Goal: Task Accomplishment & Management: Use online tool/utility

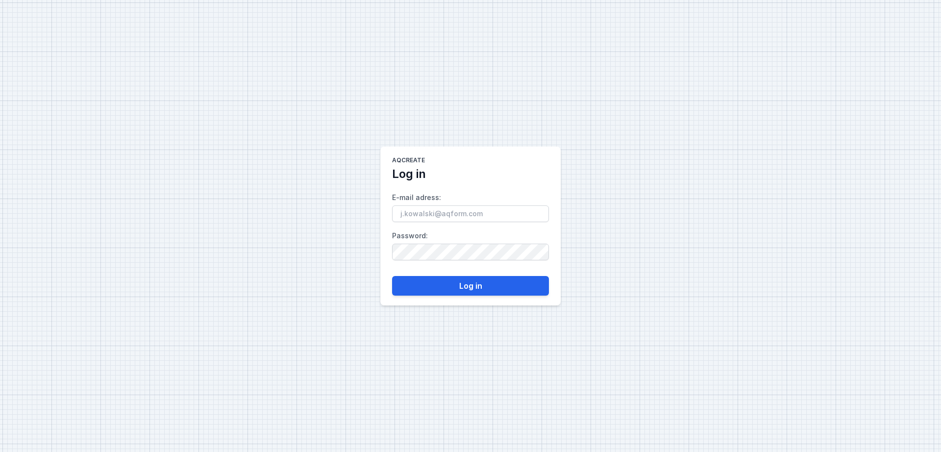
click at [451, 215] on input "E-mail adress :" at bounding box center [470, 213] width 157 height 17
type input "[EMAIL_ADDRESS][DOMAIN_NAME]"
click at [439, 286] on button "Log in" at bounding box center [470, 286] width 157 height 20
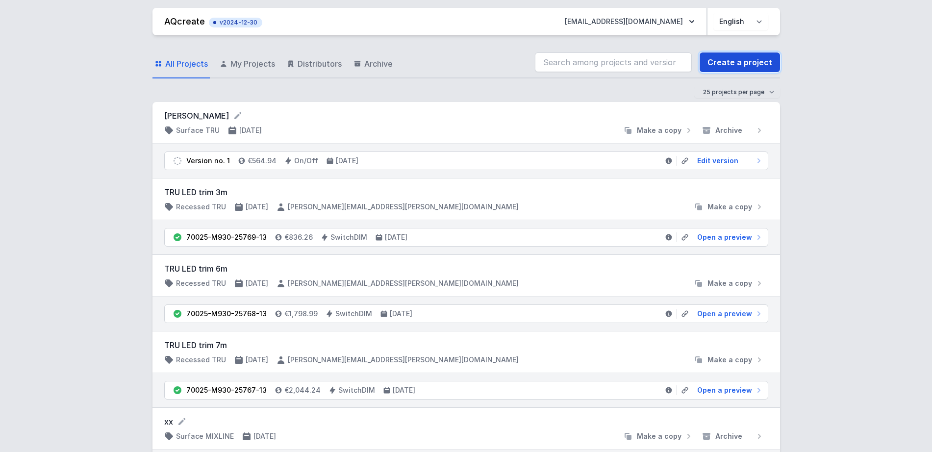
click at [716, 56] on link "Create a project" at bounding box center [739, 62] width 80 height 20
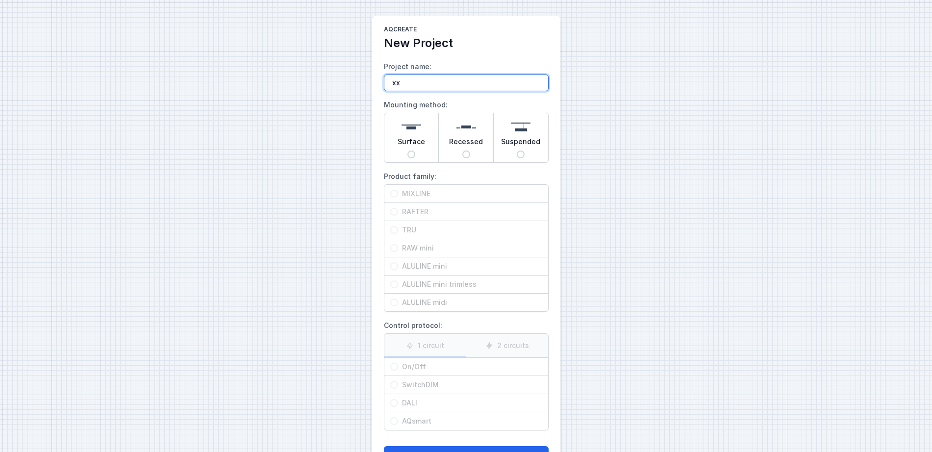
type input "xx"
click at [284, 187] on div "AQcreate New Project Project name: xx Mounting method: Surface Recessed Suspend…" at bounding box center [466, 245] width 932 height 491
click at [411, 146] on span "Surface" at bounding box center [410, 144] width 27 height 14
click at [411, 150] on input "Surface" at bounding box center [411, 154] width 8 height 8
radio input "true"
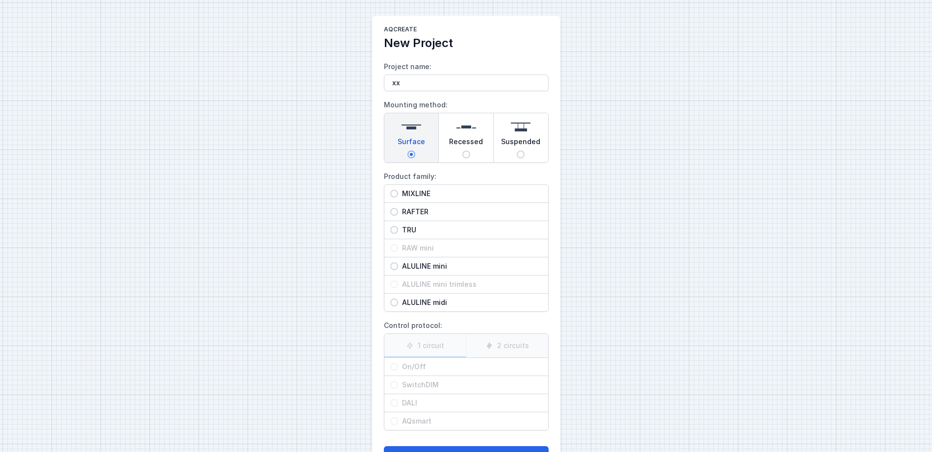
click at [419, 189] on span "MIXLINE" at bounding box center [470, 194] width 144 height 10
click at [398, 190] on input "MIXLINE" at bounding box center [394, 194] width 8 height 8
radio input "true"
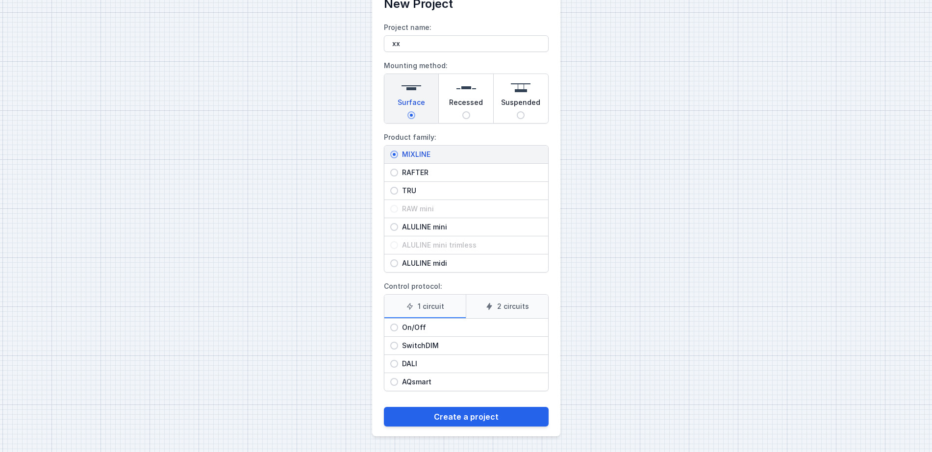
click at [451, 332] on span "On/Off" at bounding box center [470, 327] width 144 height 10
click at [398, 331] on input "On/Off" at bounding box center [394, 327] width 8 height 8
radio input "true"
click at [425, 367] on span "DALI" at bounding box center [470, 364] width 144 height 10
click at [398, 367] on input "DALI" at bounding box center [394, 364] width 8 height 8
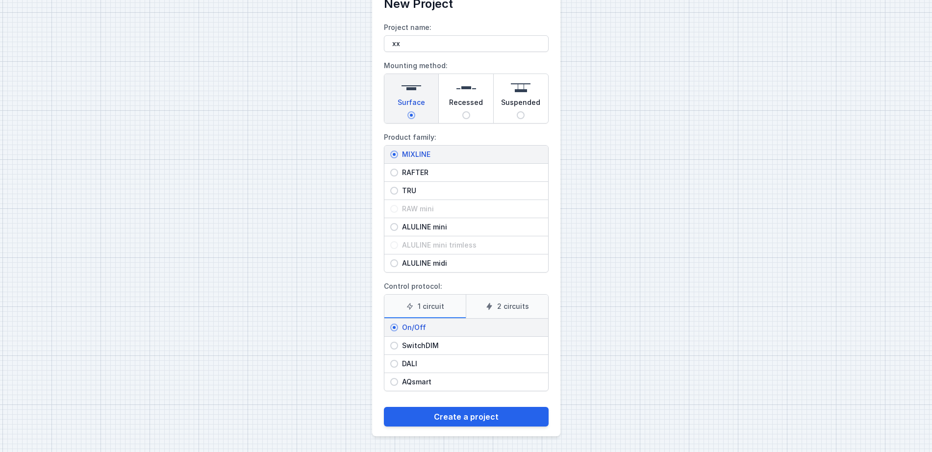
radio input "true"
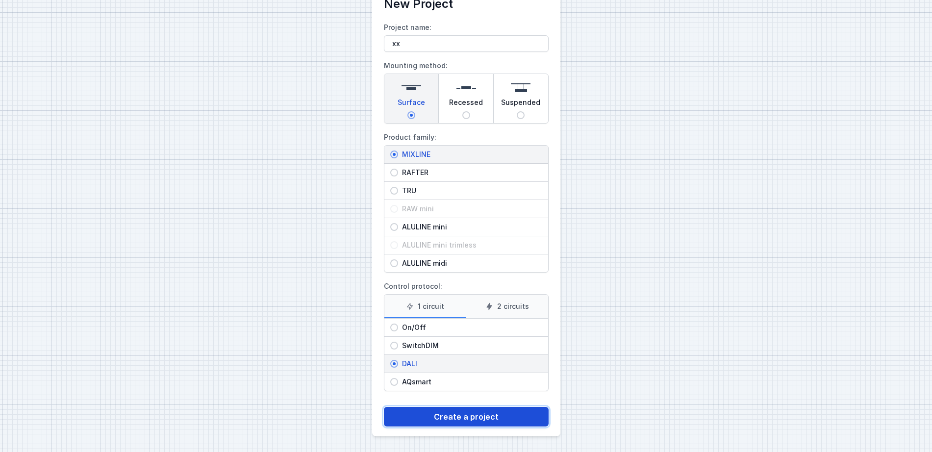
click at [444, 412] on button "Create a project" at bounding box center [466, 417] width 165 height 20
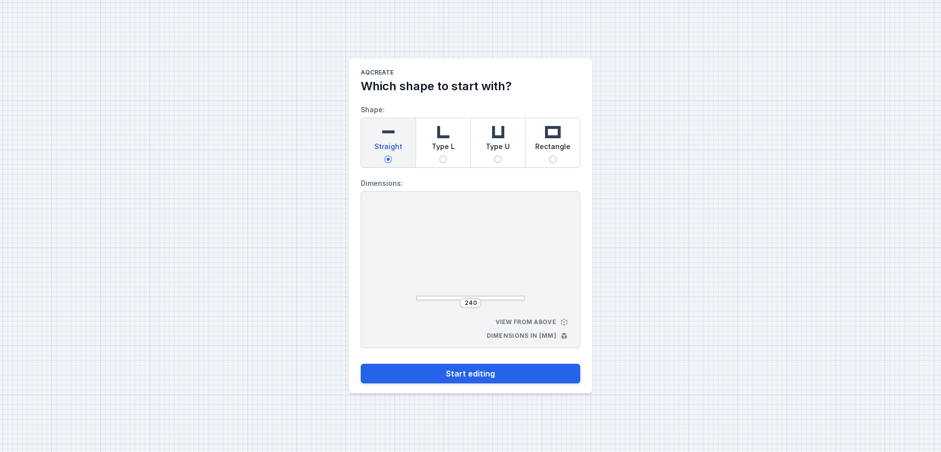
click at [481, 139] on div "Type U" at bounding box center [498, 142] width 54 height 49
click at [494, 155] on input "Type U" at bounding box center [498, 159] width 8 height 8
radio input "true"
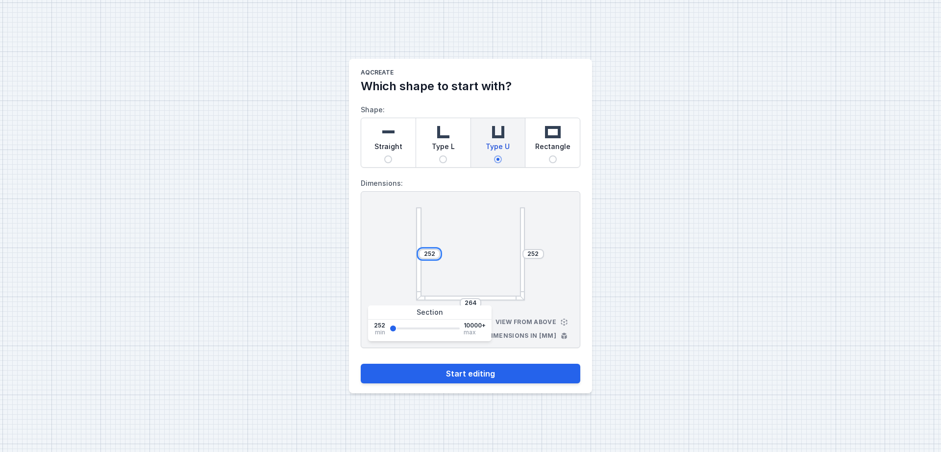
drag, startPoint x: 435, startPoint y: 253, endPoint x: 365, endPoint y: 245, distance: 70.5
click at [365, 245] on div "252 252 264 View from above Dimensions in [mm]" at bounding box center [471, 269] width 220 height 157
type input "1500"
drag, startPoint x: 539, startPoint y: 252, endPoint x: 508, endPoint y: 254, distance: 31.0
click at [508, 254] on div "1500 252 264" at bounding box center [470, 253] width 109 height 93
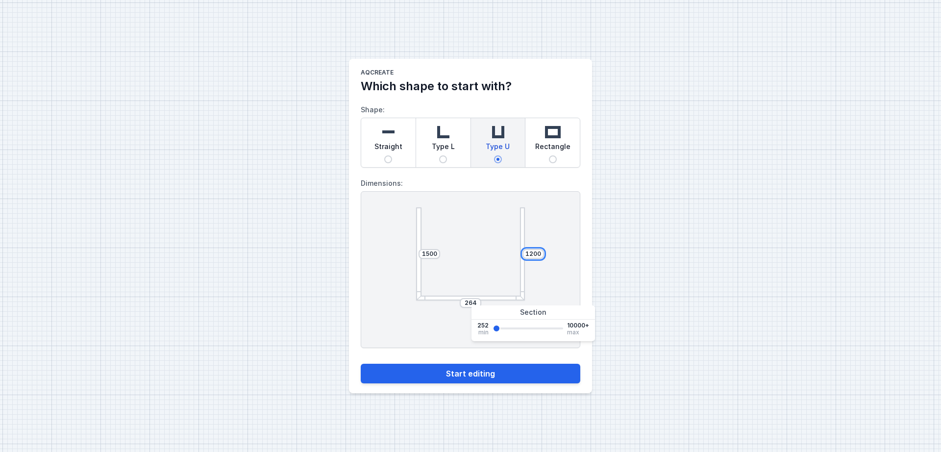
type input "1200"
drag, startPoint x: 475, startPoint y: 302, endPoint x: 434, endPoint y: 304, distance: 41.2
click at [434, 304] on div "264" at bounding box center [470, 303] width 109 height 10
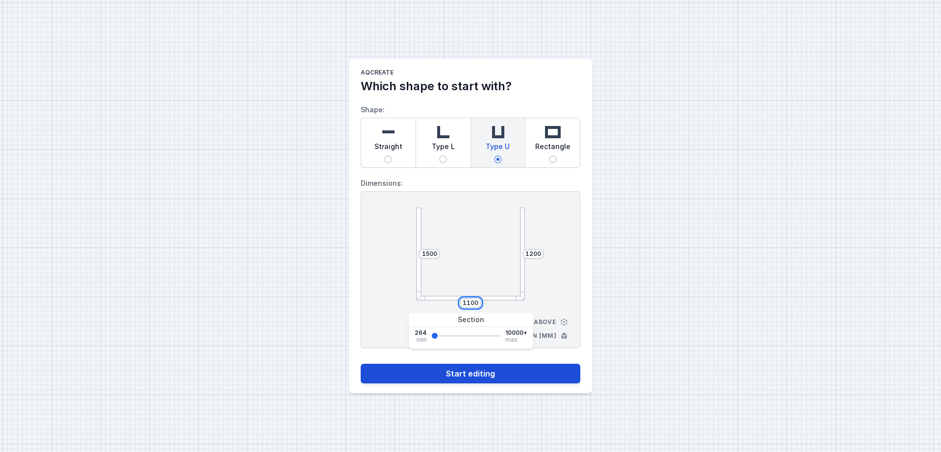
type input "1100"
click at [450, 375] on button "Start editing" at bounding box center [471, 374] width 220 height 20
select select "4"
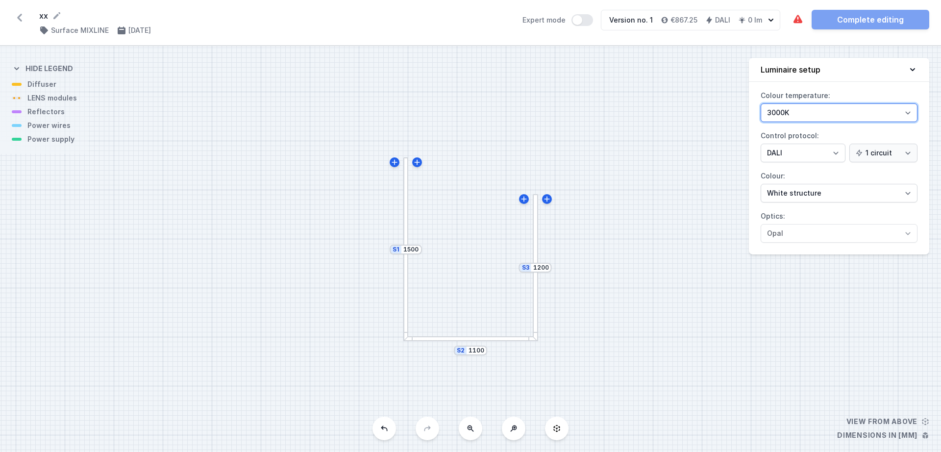
click at [818, 112] on select "3000K 4000K 2700K" at bounding box center [839, 112] width 157 height 19
click at [836, 88] on label "Colour temperature: 3000K 4000K 2700K" at bounding box center [839, 105] width 157 height 34
click at [836, 103] on select "3000K 4000K 2700K" at bounding box center [839, 112] width 157 height 19
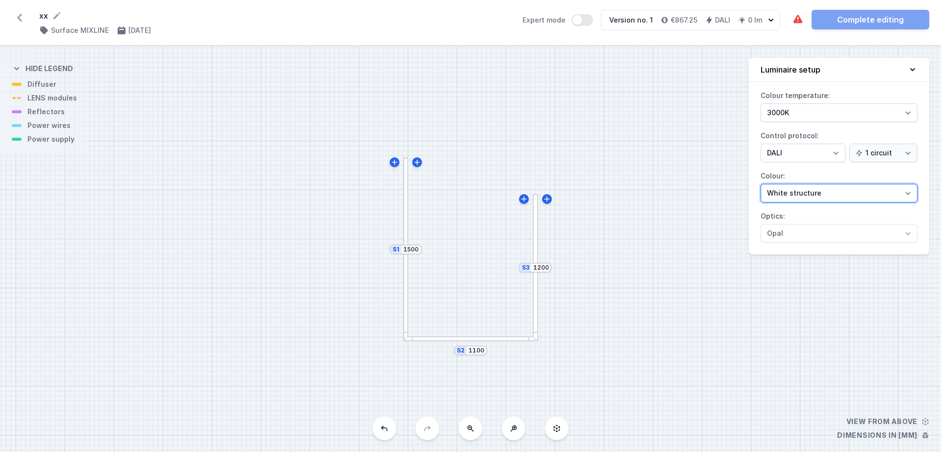
click at [809, 191] on select "White structure Black structure Gold structure Copper Gray Another colour (from…" at bounding box center [839, 193] width 157 height 19
click at [732, 213] on div "S3 1200 S2 1100 S1 1500" at bounding box center [470, 249] width 941 height 406
click at [404, 289] on div at bounding box center [405, 249] width 5 height 184
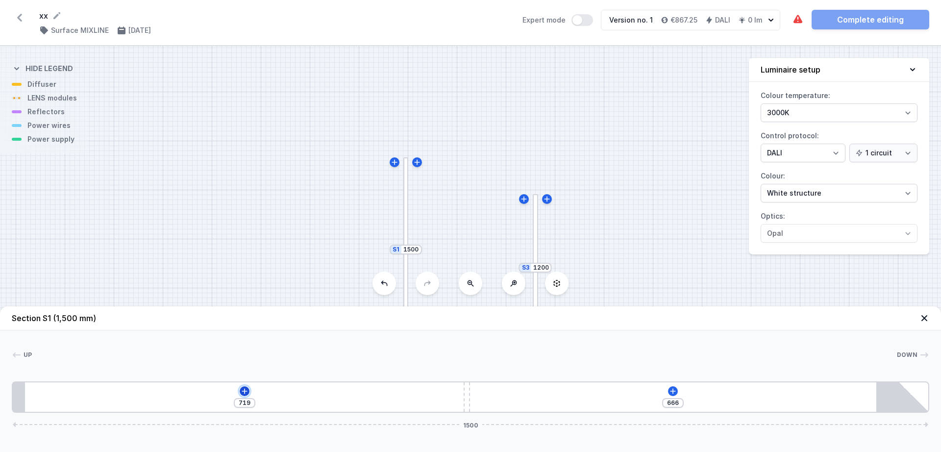
click at [244, 390] on icon at bounding box center [244, 390] width 5 height 5
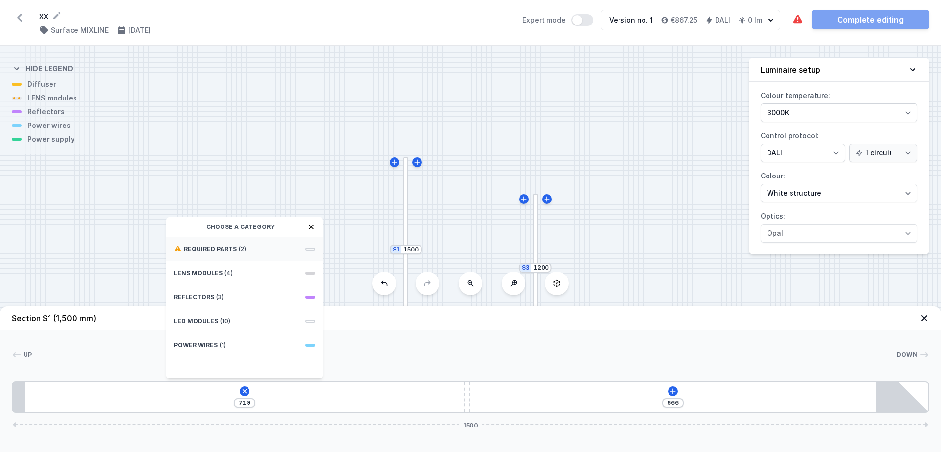
click at [246, 254] on div "Required parts (2)" at bounding box center [244, 249] width 157 height 24
click at [235, 253] on div "Hole for power supply cable" at bounding box center [244, 248] width 157 height 22
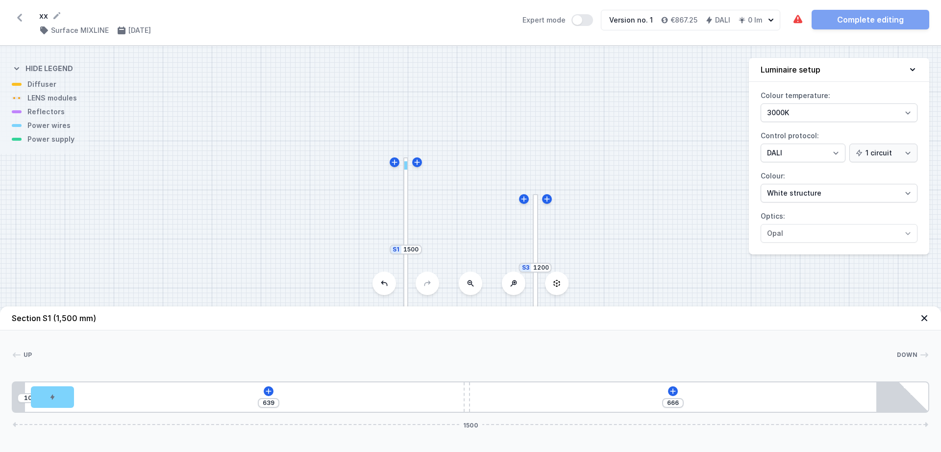
type input "544"
type input "105"
type input "509"
type input "140"
type input "446"
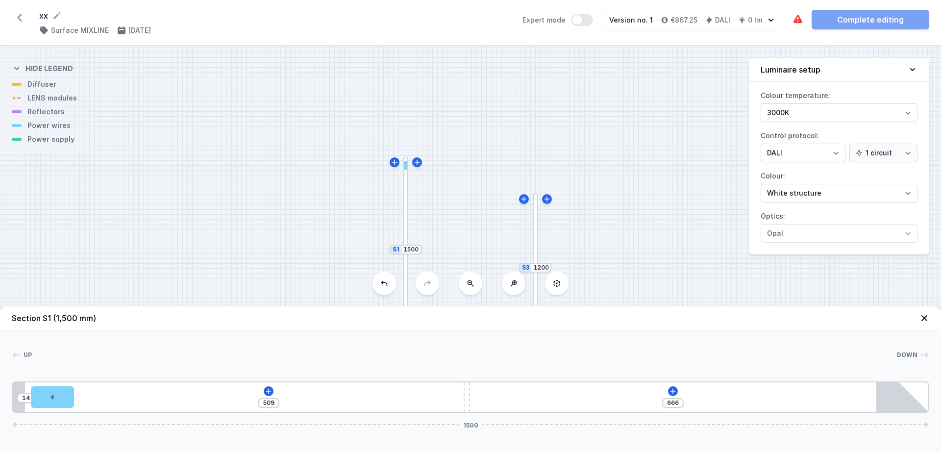
type input "203"
type input "396"
type input "253"
type input "356"
type input "293"
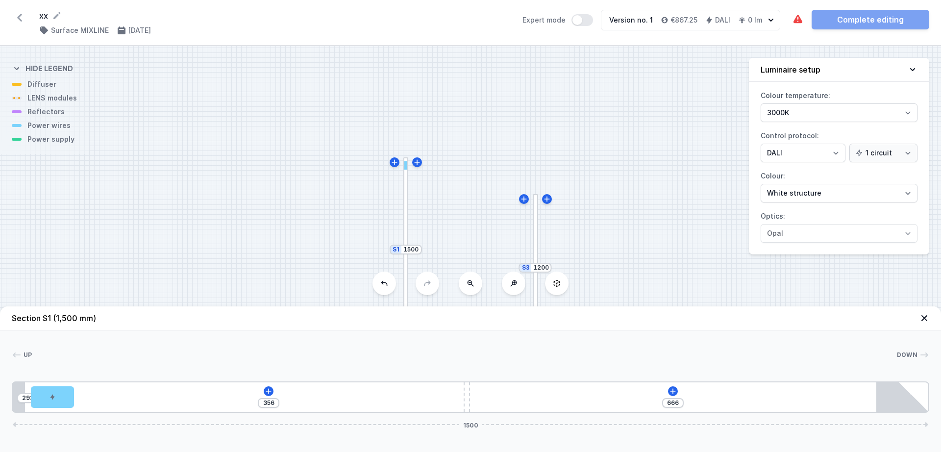
type input "317"
type input "332"
type input "298"
type input "351"
type input "281"
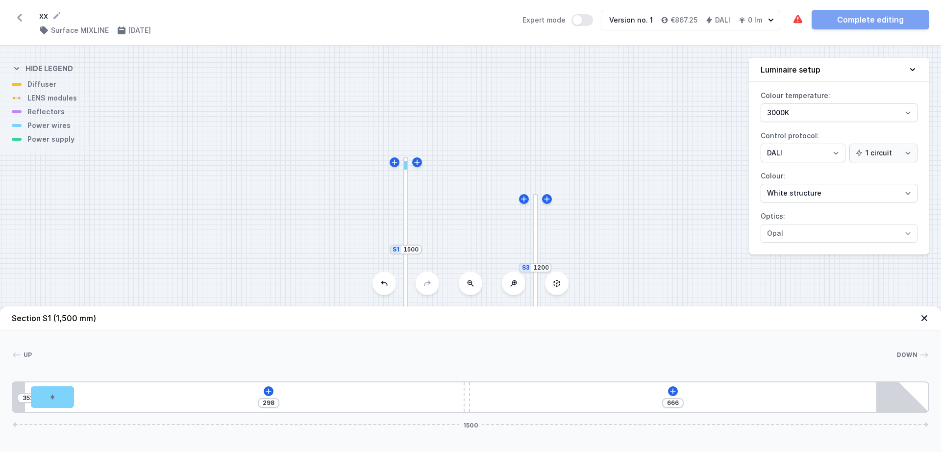
type input "368"
type input "260"
type input "389"
type input "247"
type input "402"
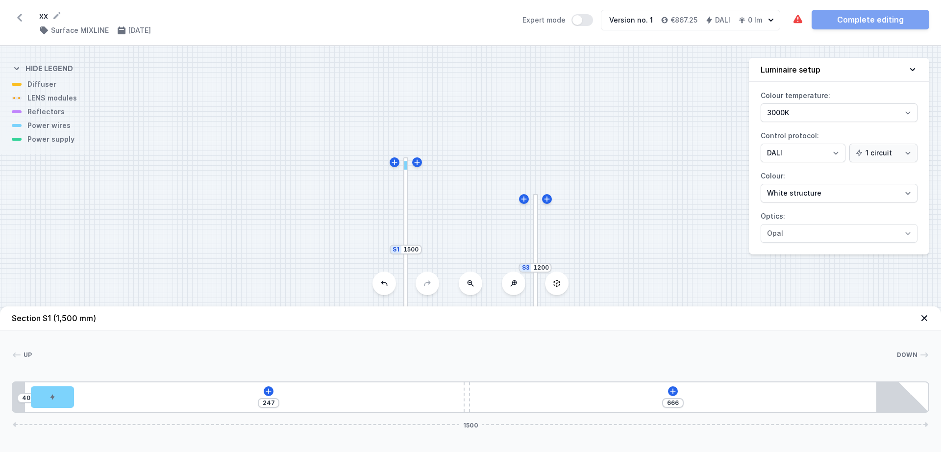
type input "237"
type input "412"
type input "226"
type input "423"
type input "223"
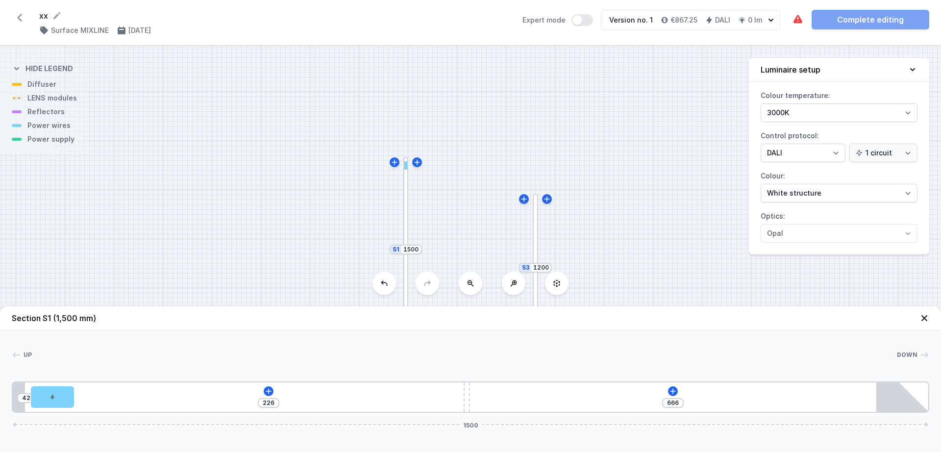
type input "426"
type input "221"
type input "428"
type input "220"
type input "429"
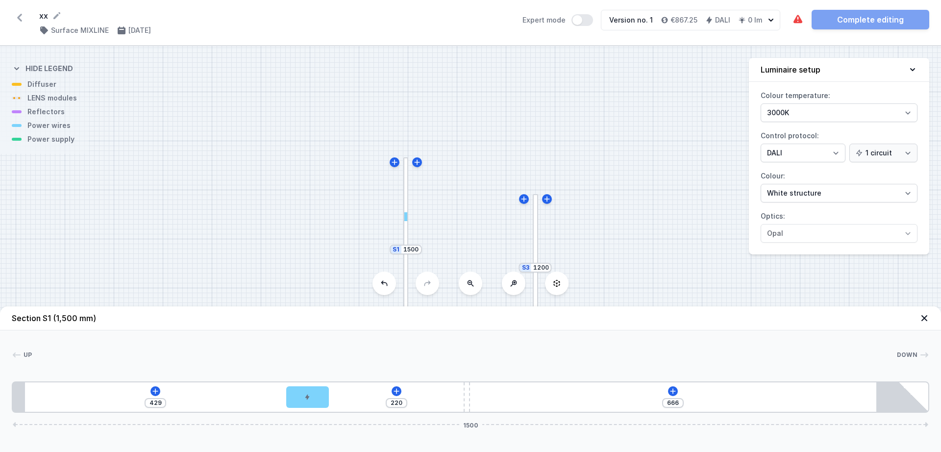
type input "219"
type input "430"
type input "222"
type input "427"
type input "265"
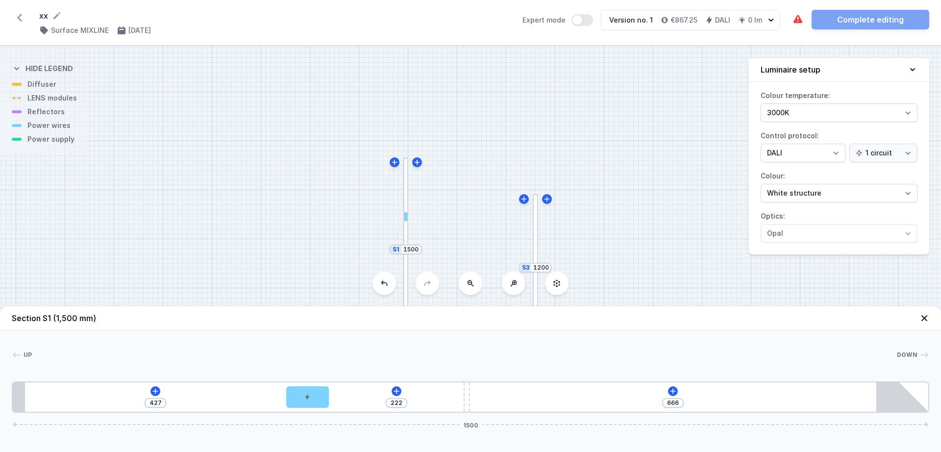
type input "384"
type input "394"
type input "255"
type input "477"
type input "172"
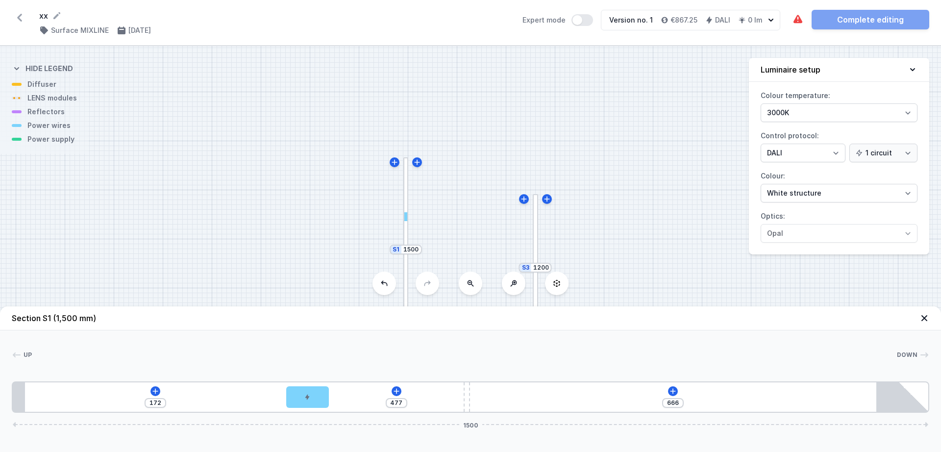
type input "533"
type input "116"
type input "561"
type input "88"
type input "568"
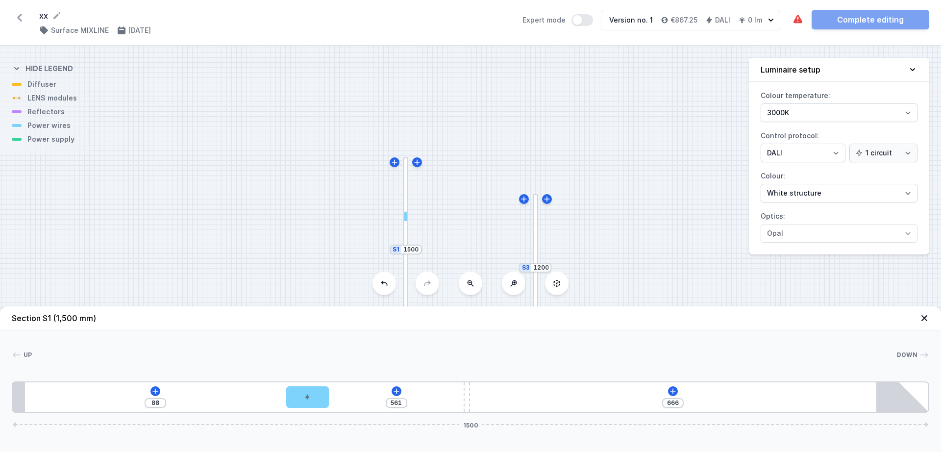
type input "81"
type input "639"
type input "10"
type input "544"
type input "105"
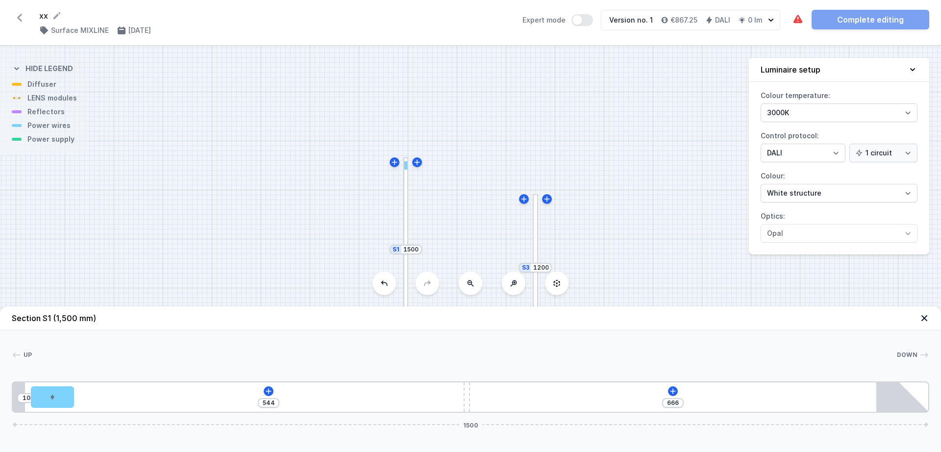
type input "492"
type input "157"
type input "422"
type input "227"
type input "301"
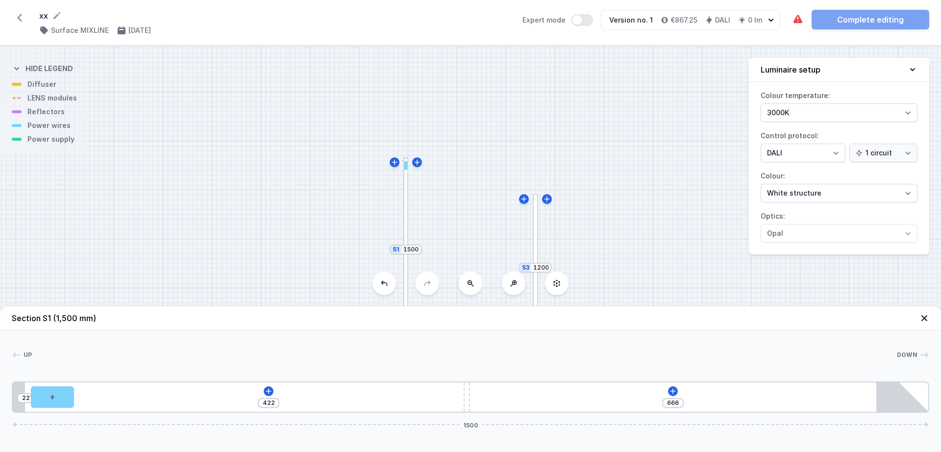
type input "348"
type input "209"
type input "440"
type input "297"
type input "299"
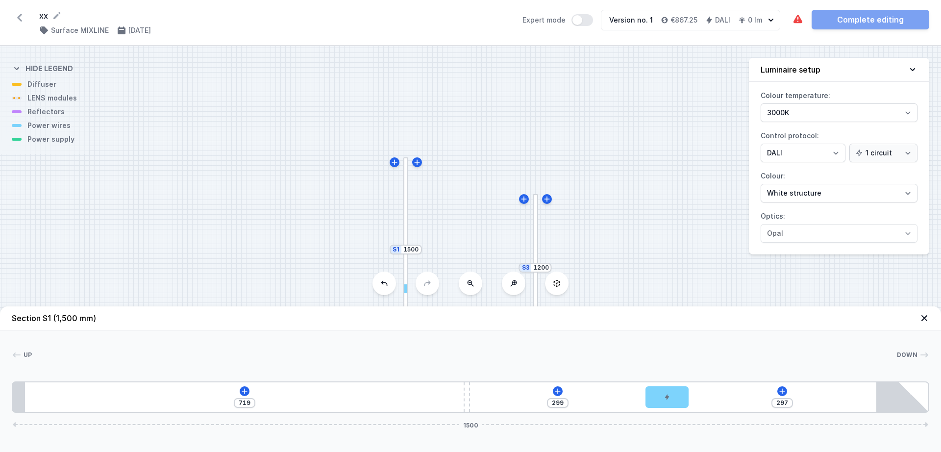
type input "288"
type input "308"
type input "278"
type input "318"
type input "268"
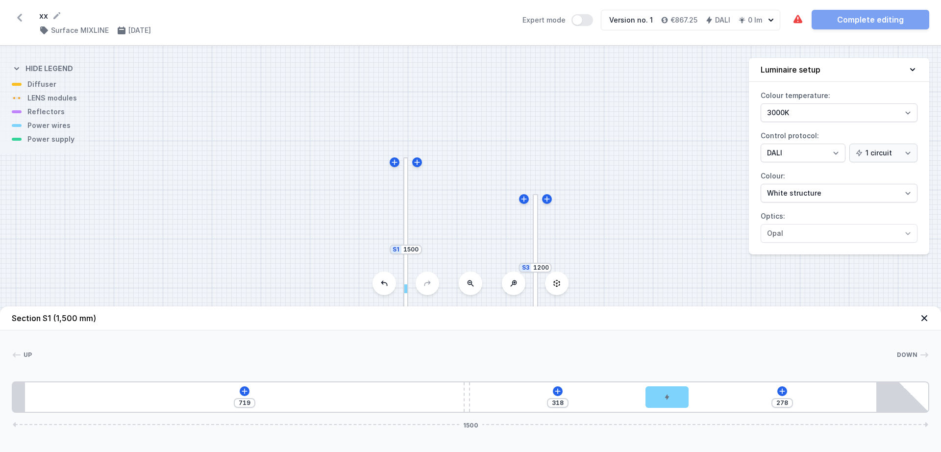
type input "328"
type input "265"
type input "331"
type input "262"
type input "334"
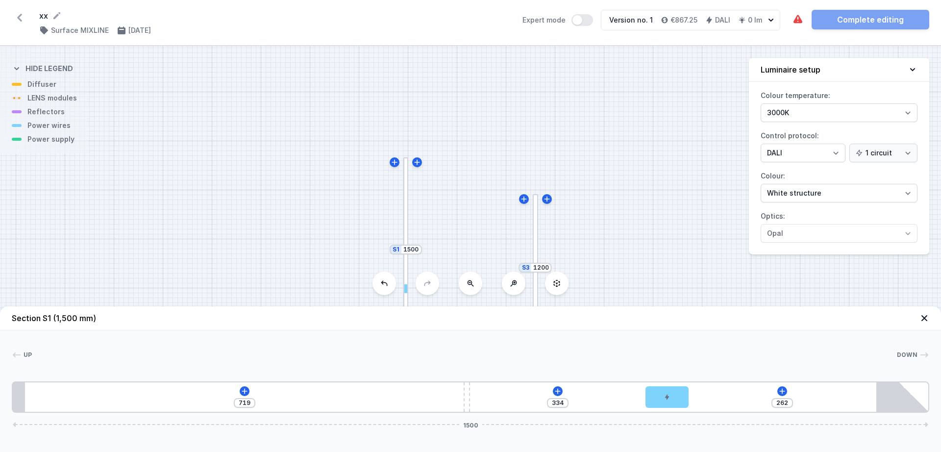
type input "260"
type input "336"
type input "265"
type input "331"
type input "274"
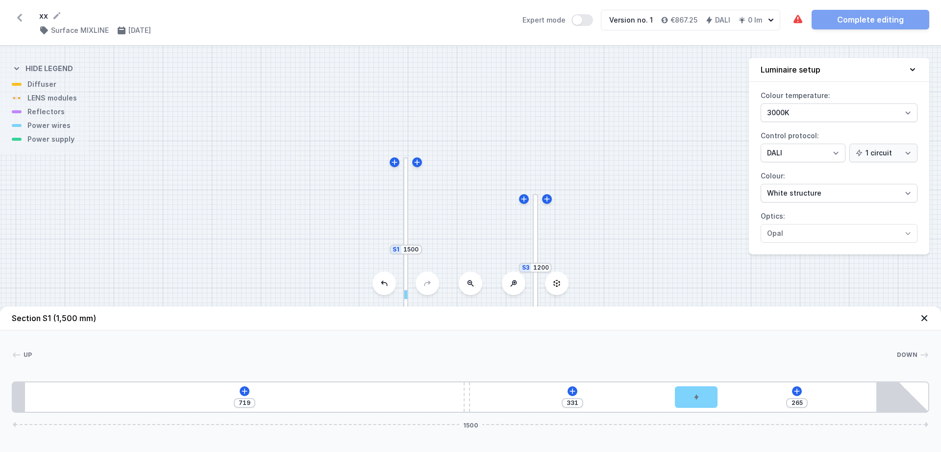
type input "322"
type input "283"
type input "313"
type input "295"
type input "301"
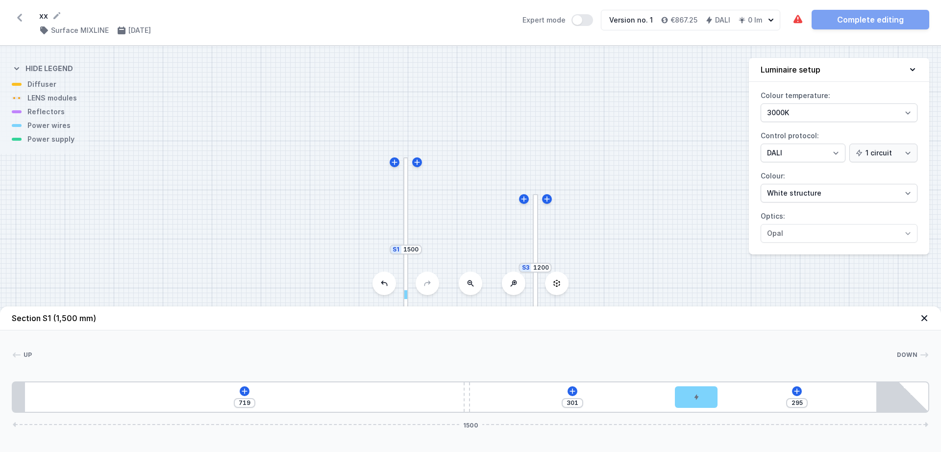
type input "323"
type input "273"
type input "342"
type input "254"
type input "359"
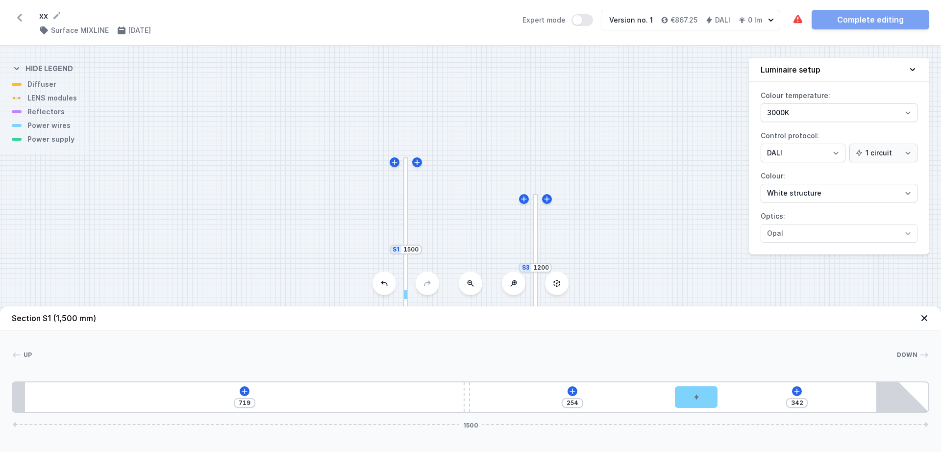
type input "237"
type input "375"
type input "221"
type input "379"
type input "217"
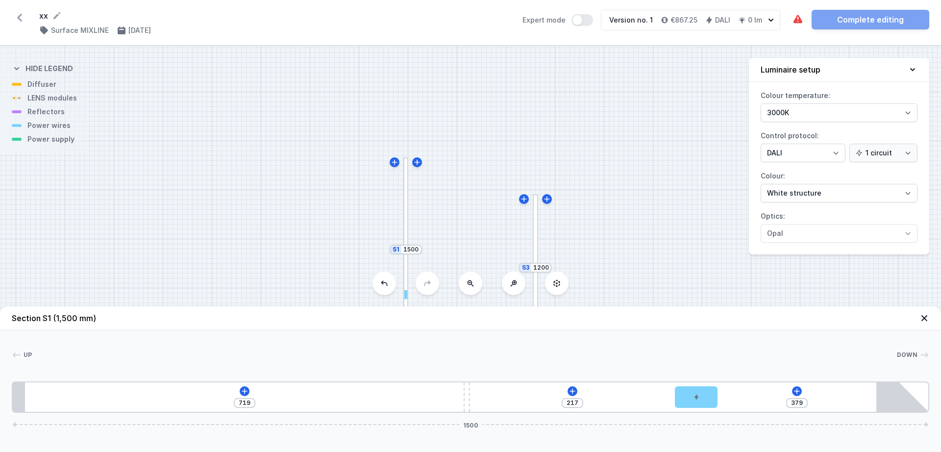
type input "380"
type input "216"
type input "381"
type input "215"
type input "377"
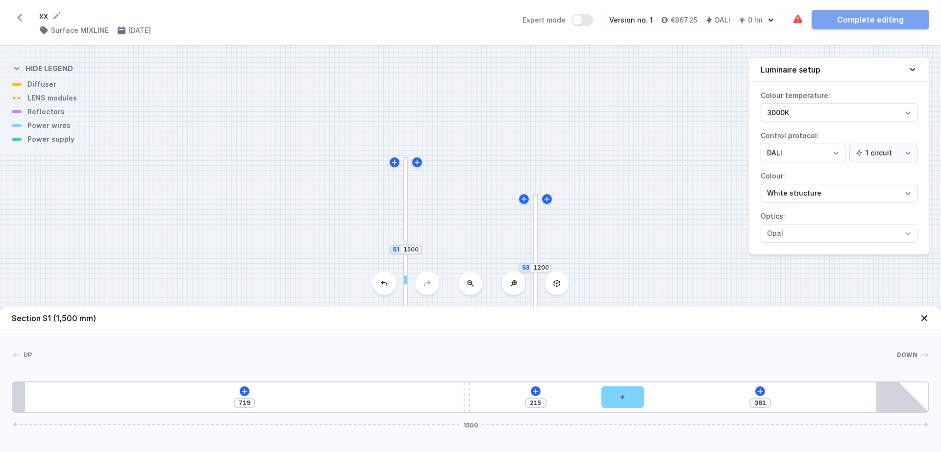
type input "219"
type input "375"
type input "221"
type input "373"
type input "223"
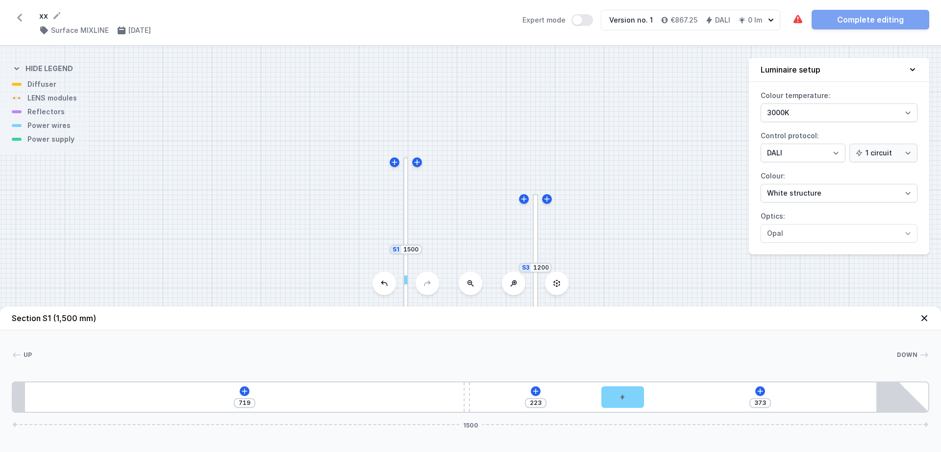
type input "371"
type input "225"
type input "369"
type input "227"
type input "368"
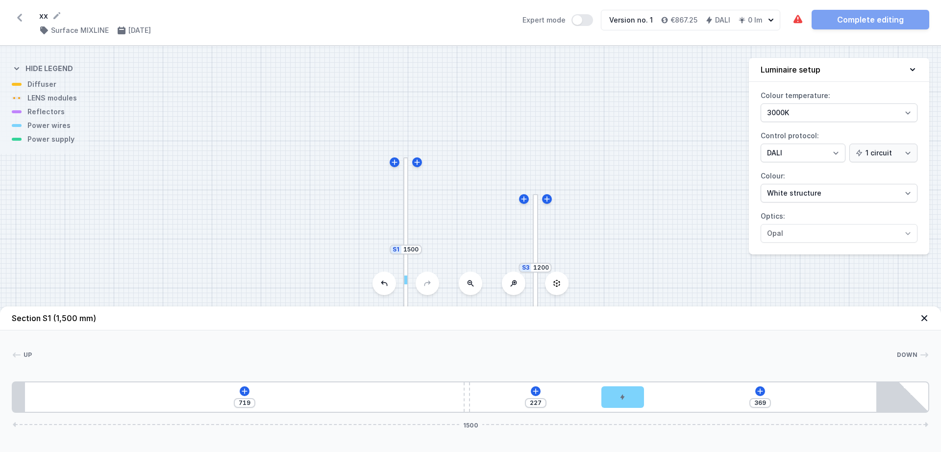
type input "228"
type input "367"
type input "229"
type input "366"
type input "230"
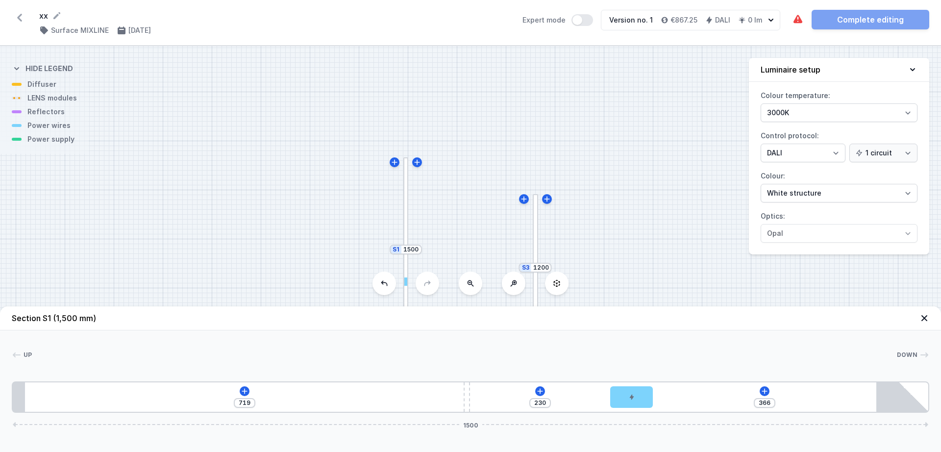
drag, startPoint x: 60, startPoint y: 394, endPoint x: 650, endPoint y: 365, distance: 590.3
click at [247, 393] on icon at bounding box center [245, 391] width 8 height 8
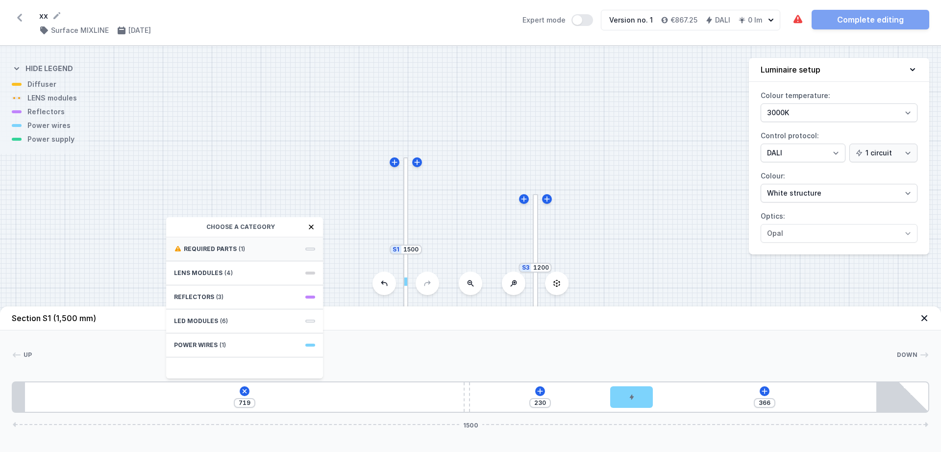
click at [216, 252] on span "Required parts" at bounding box center [210, 249] width 53 height 8
click at [218, 250] on span "DALI Driver - up to 5W" at bounding box center [244, 248] width 141 height 10
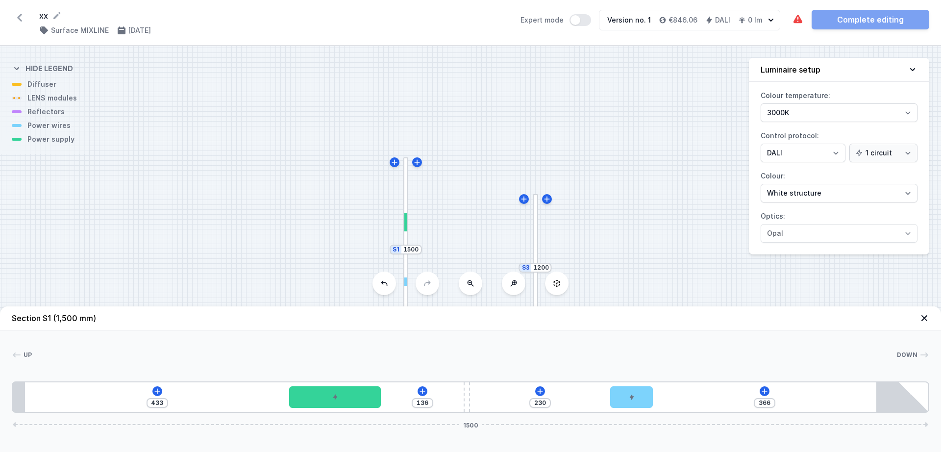
type input "117"
type input "452"
type input "114"
type input "455"
type input "113"
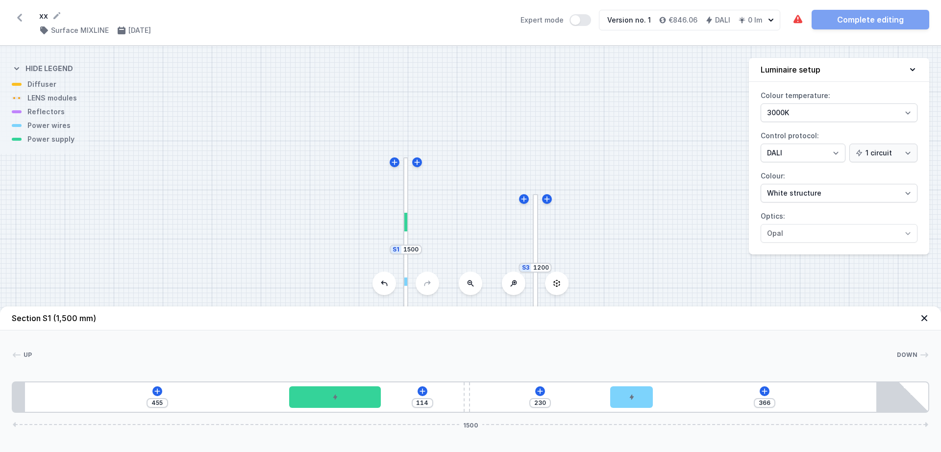
type input "456"
type input "115"
type input "454"
type input "124"
type input "445"
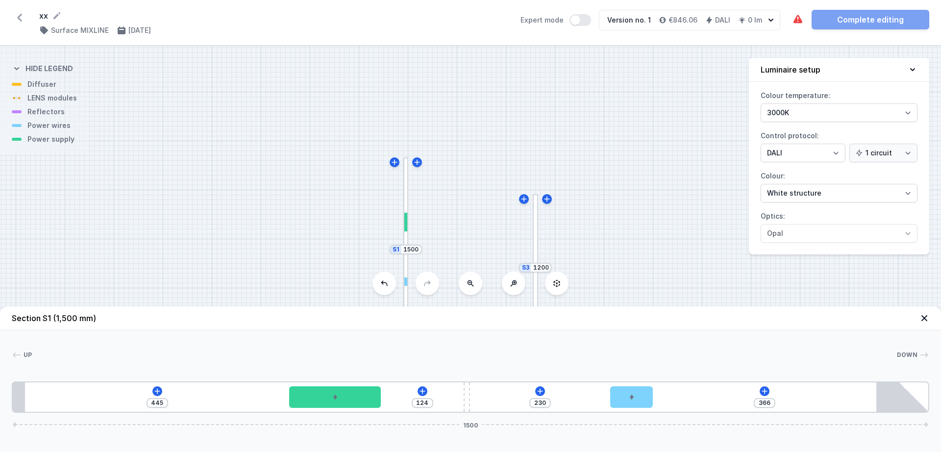
type input "145"
type input "424"
type input "167"
type input "402"
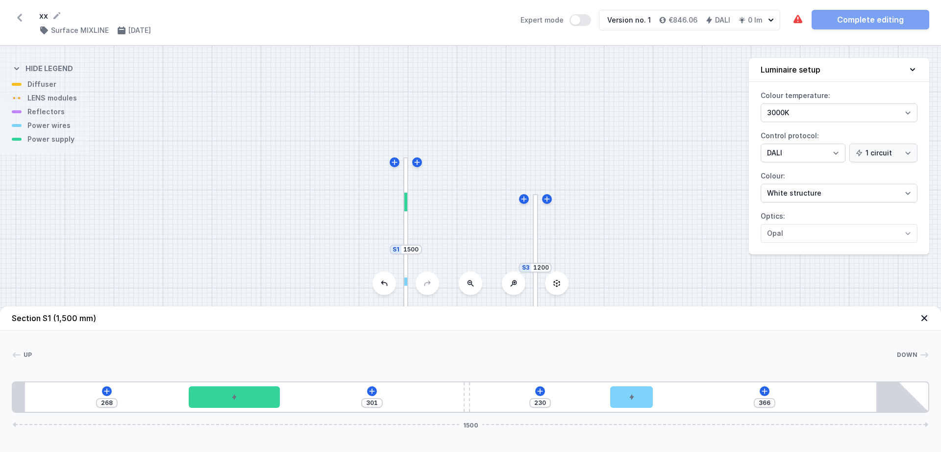
type input "298"
type input "271"
type input "304"
type input "265"
type input "312"
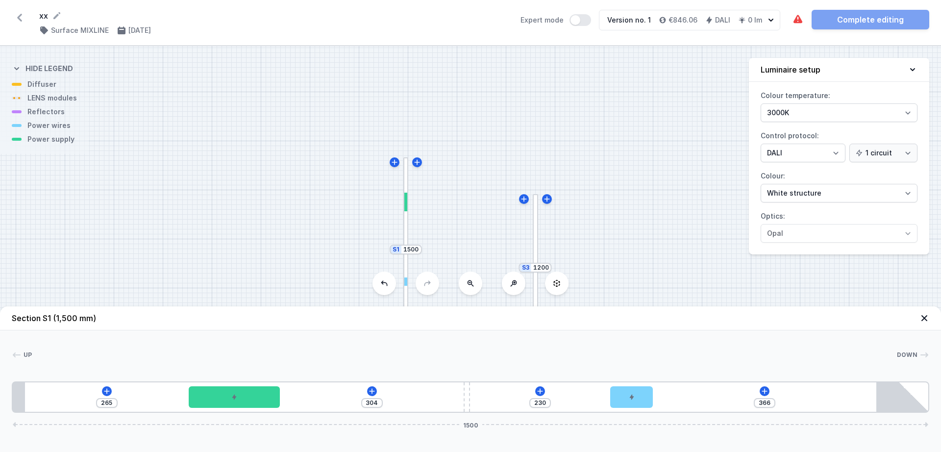
type input "257"
type input "327"
type input "242"
type input "335"
type input "234"
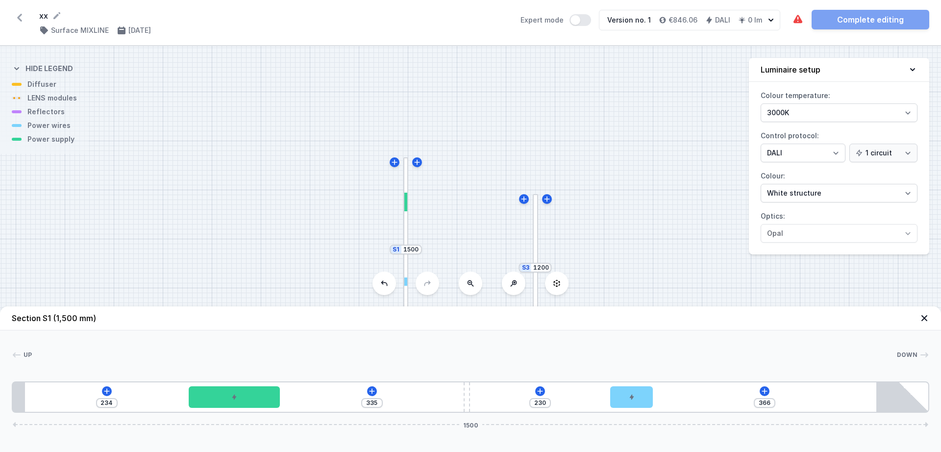
type input "342"
type input "227"
type input "351"
type input "218"
type input "359"
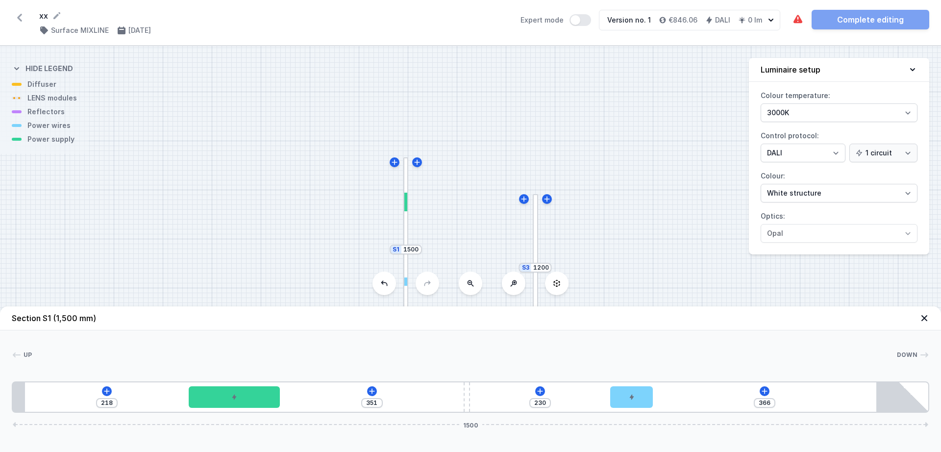
type input "210"
type input "369"
type input "200"
type input "387"
type input "182"
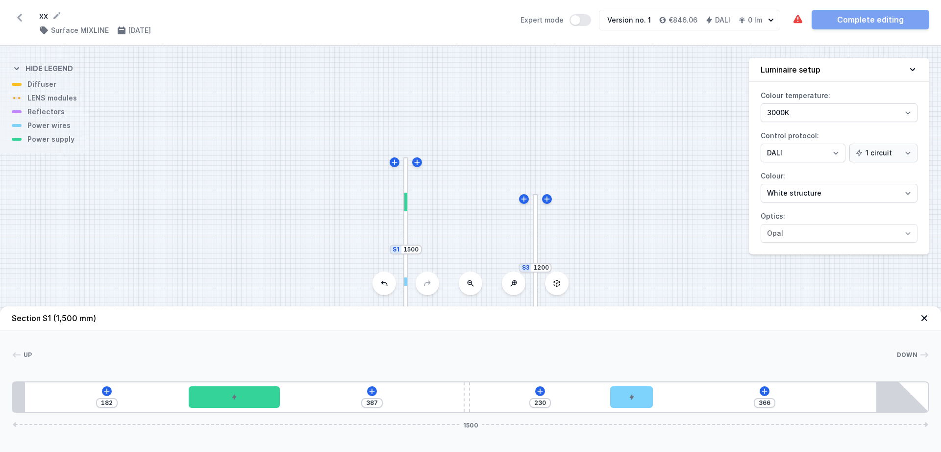
type input "393"
type input "176"
type input "400"
type input "169"
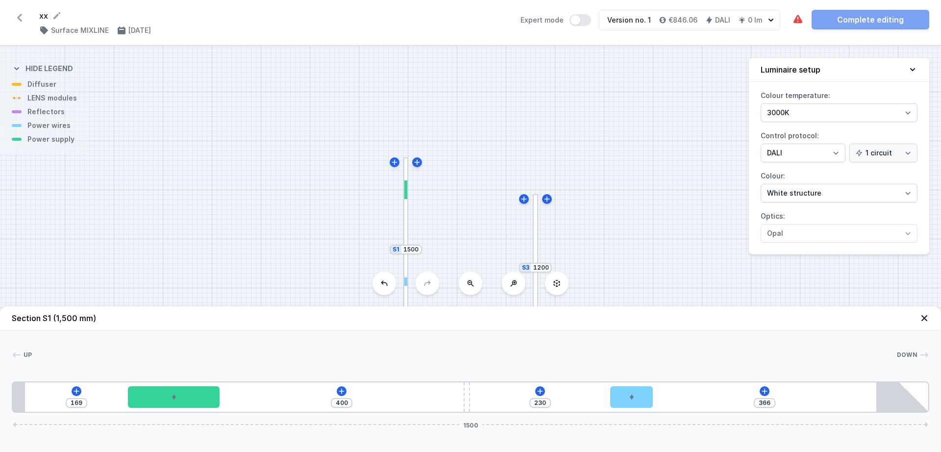
type input "405"
type input "164"
type input "408"
type input "161"
type input "411"
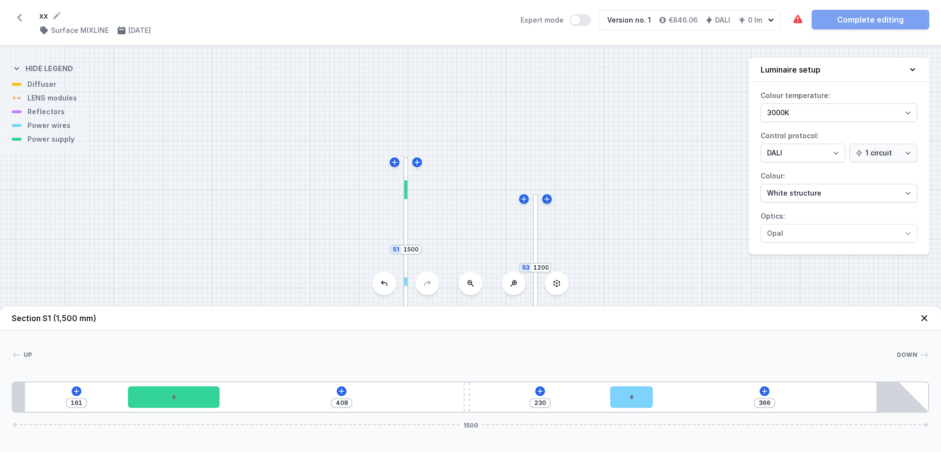
type input "158"
type input "412"
type input "157"
type input "413"
type input "156"
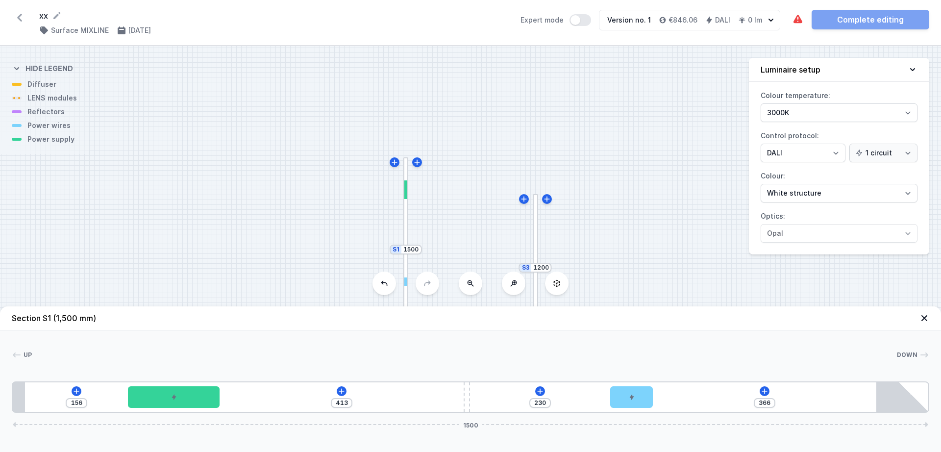
type input "414"
type input "155"
type input "416"
type input "153"
type input "417"
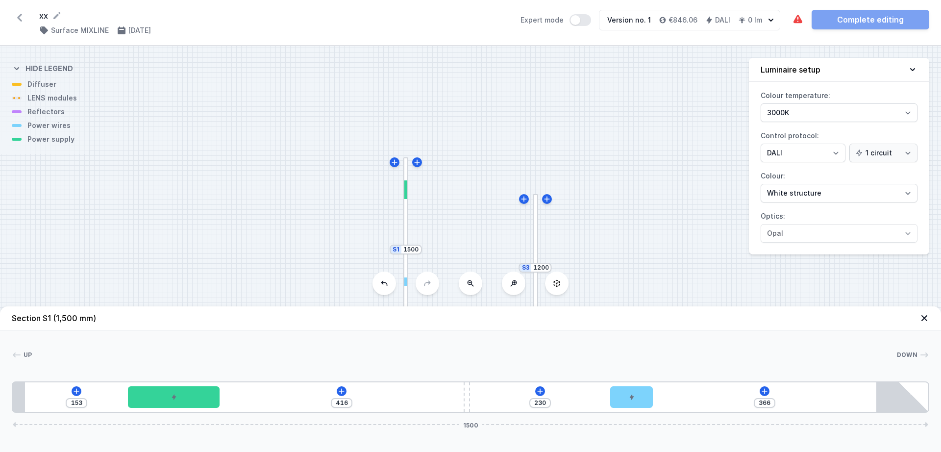
type input "152"
type input "422"
type input "147"
type input "425"
type input "144"
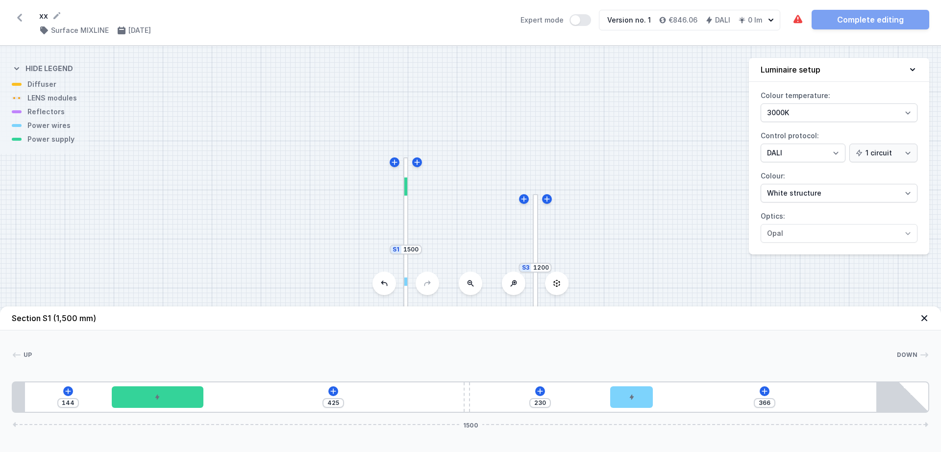
type input "427"
type input "142"
type input "429"
type input "140"
type input "430"
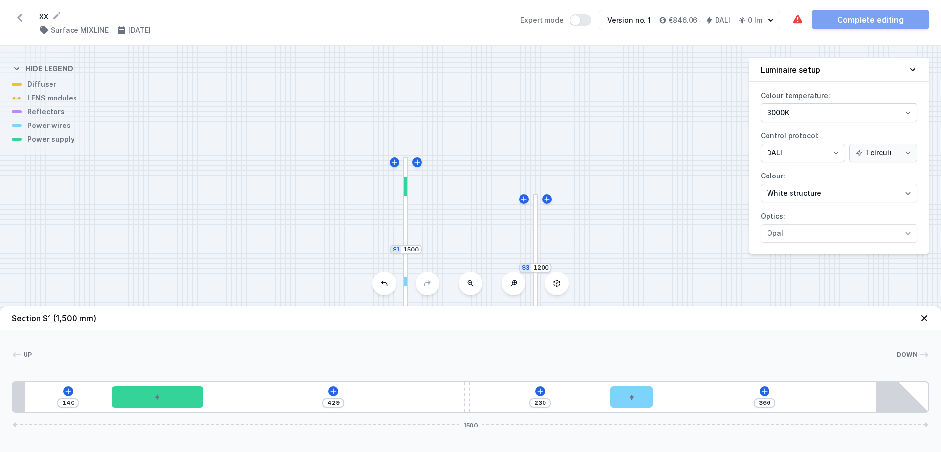
type input "139"
type input "431"
type input "138"
drag, startPoint x: 89, startPoint y: 400, endPoint x: 164, endPoint y: 369, distance: 81.9
click at [164, 369] on div "Up Down 1 2 3 4 5 138 431 230 366 1500 162 150 427 10 230 70 451 20 1395 85 1500" at bounding box center [470, 371] width 941 height 82
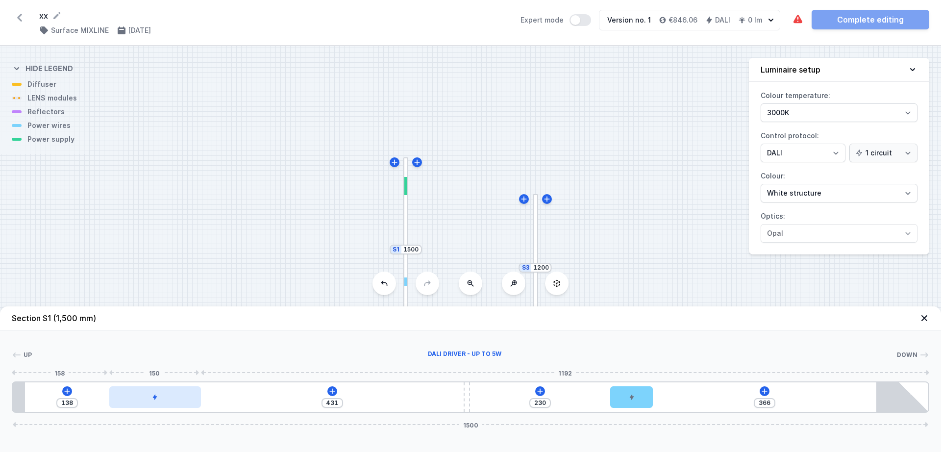
type input "421"
type input "148"
type input "432"
type input "137"
type input "445"
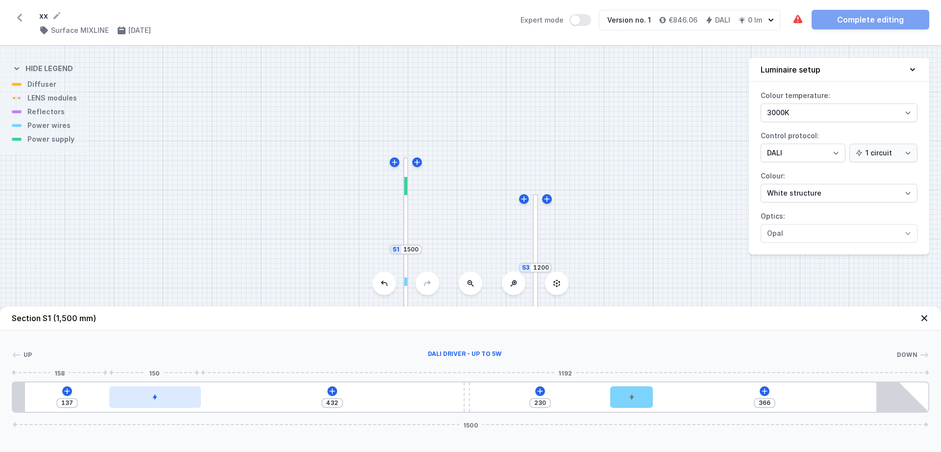
type input "124"
type input "452"
type input "117"
type input "455"
type input "114"
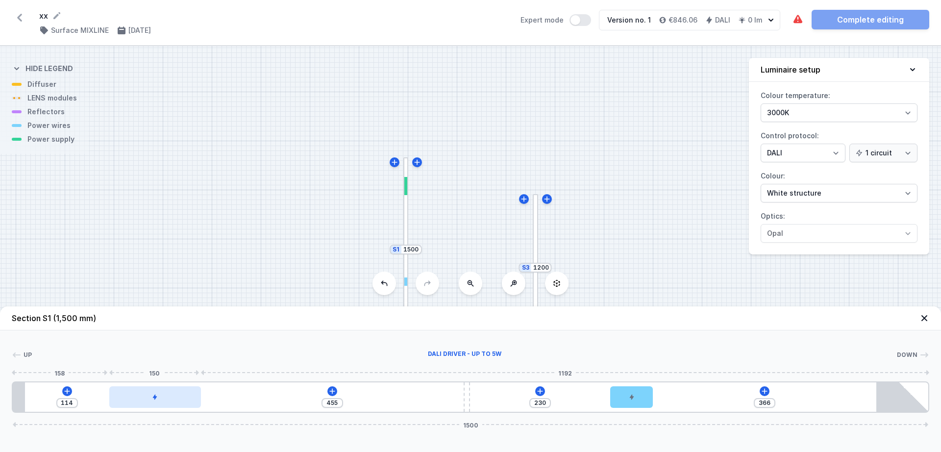
type input "463"
type input "106"
type input "469"
drag, startPoint x: 153, startPoint y: 401, endPoint x: 116, endPoint y: 401, distance: 37.2
click at [116, 401] on div at bounding box center [128, 397] width 92 height 22
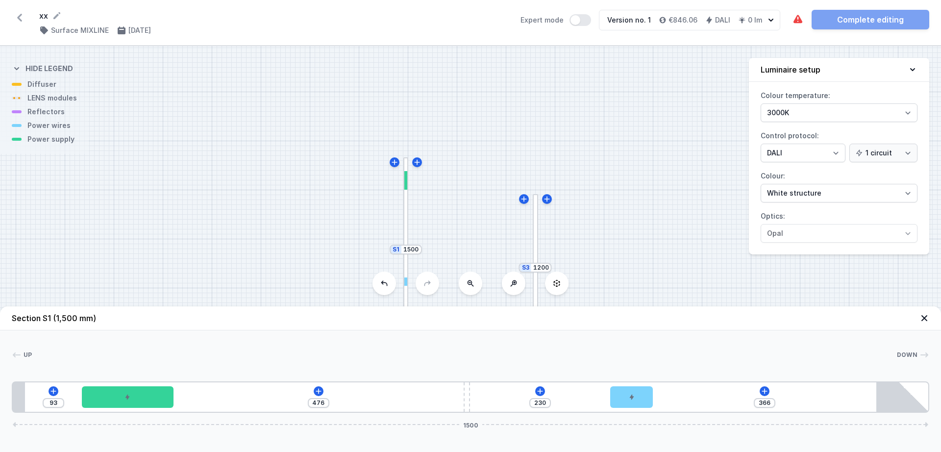
click at [443, 206] on div "S3 1200 S2 1100 S1 1500" at bounding box center [470, 249] width 941 height 406
click at [928, 314] on icon at bounding box center [924, 318] width 10 height 10
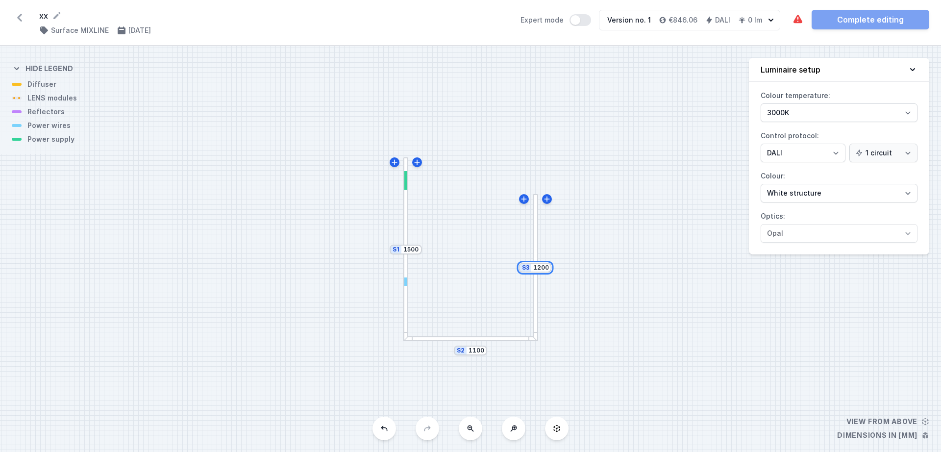
click at [536, 269] on input "1200" at bounding box center [541, 268] width 16 height 8
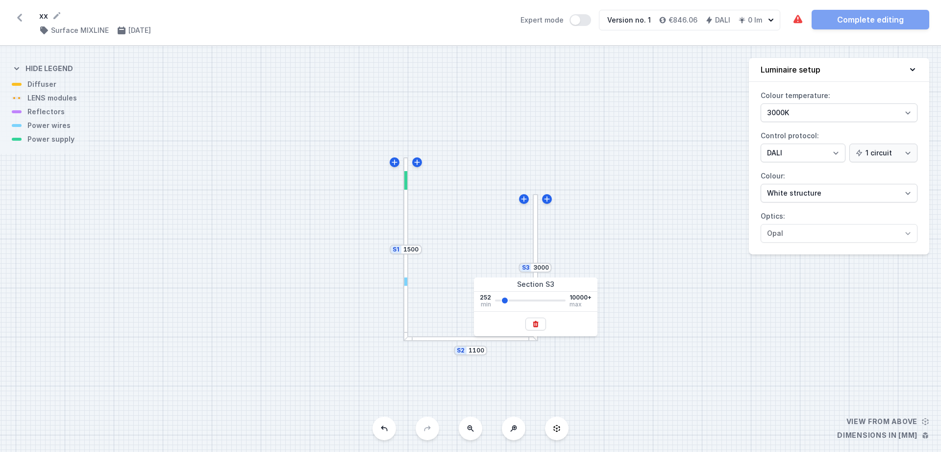
click at [635, 226] on div "S3 3000 S2 1100 S1 1500" at bounding box center [470, 249] width 941 height 406
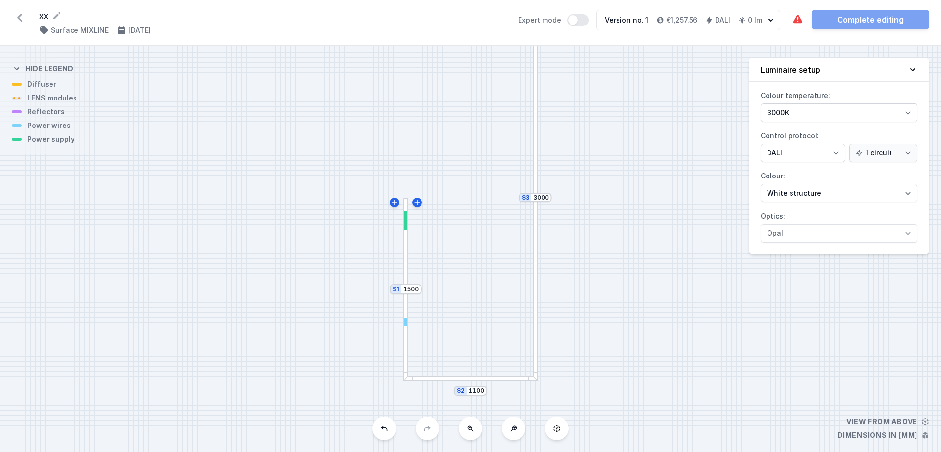
click at [536, 241] on div at bounding box center [535, 289] width 5 height 185
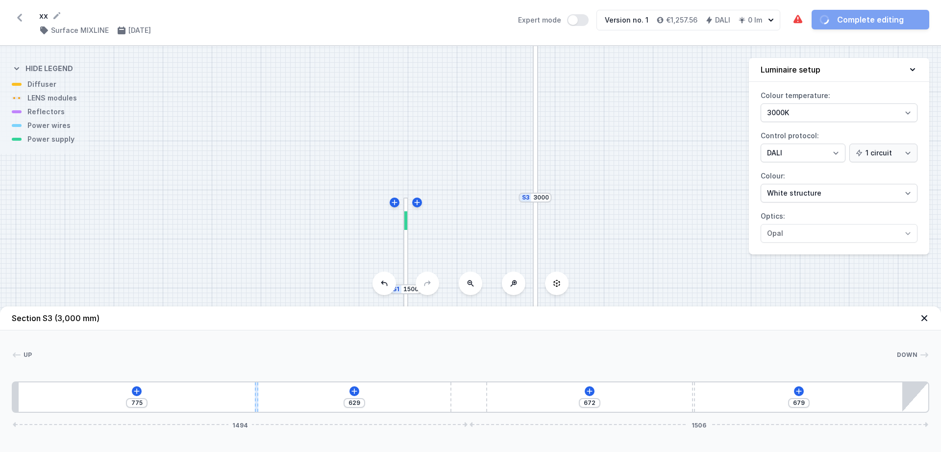
drag, startPoint x: 243, startPoint y: 402, endPoint x: 255, endPoint y: 382, distance: 22.9
click at [255, 382] on div "775 629 672 679 1494 1506" at bounding box center [470, 396] width 917 height 31
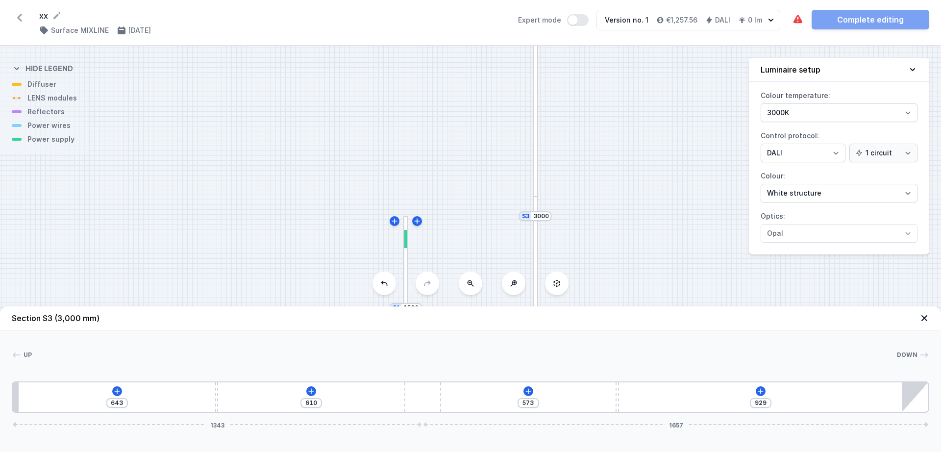
drag, startPoint x: 470, startPoint y: 397, endPoint x: 450, endPoint y: 371, distance: 32.5
click at [450, 371] on div "Up Down 1 2 3 2 4 643 610 573 929 1343 1657 663 10 1303 10 1014 20 1263 120 151…" at bounding box center [470, 371] width 941 height 82
click at [314, 392] on icon at bounding box center [311, 391] width 8 height 8
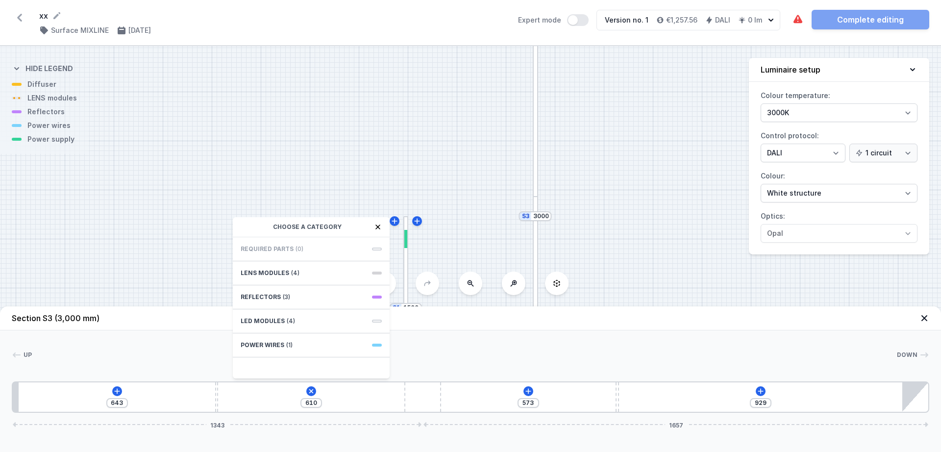
click at [432, 213] on div "S3 3000 S2 1100 S1 1500" at bounding box center [470, 249] width 941 height 406
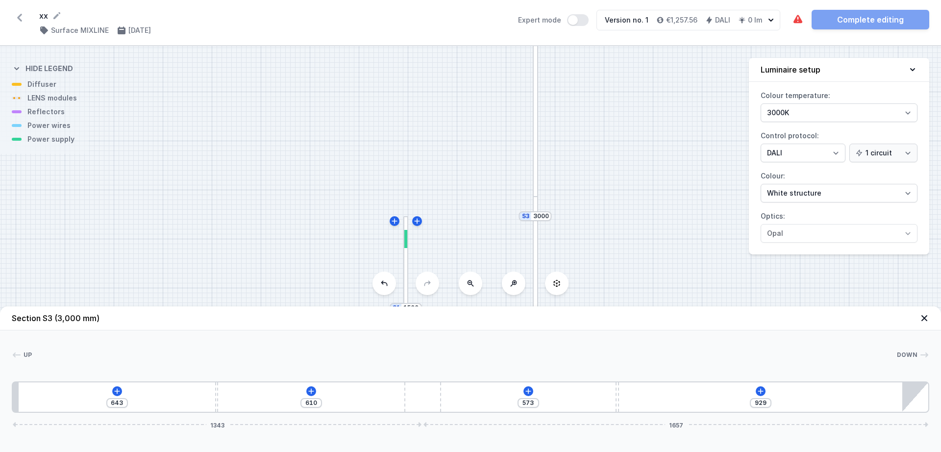
click at [406, 261] on div at bounding box center [405, 308] width 5 height 184
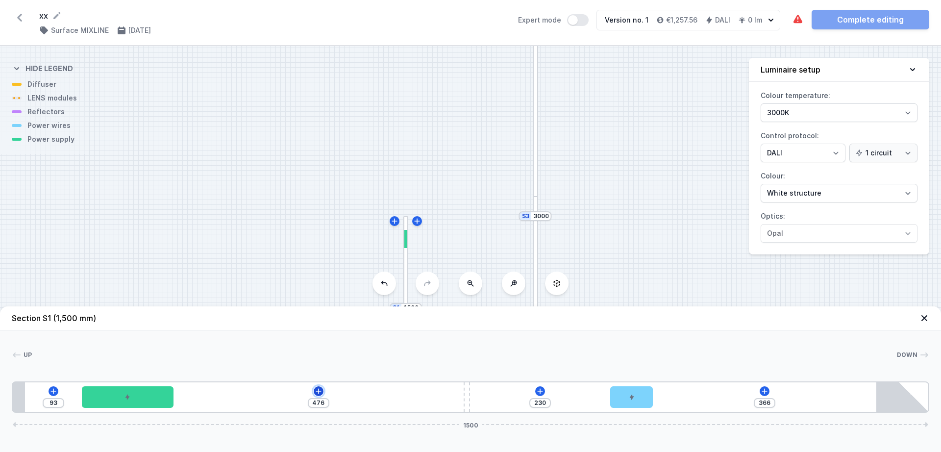
click at [316, 387] on icon at bounding box center [319, 391] width 8 height 8
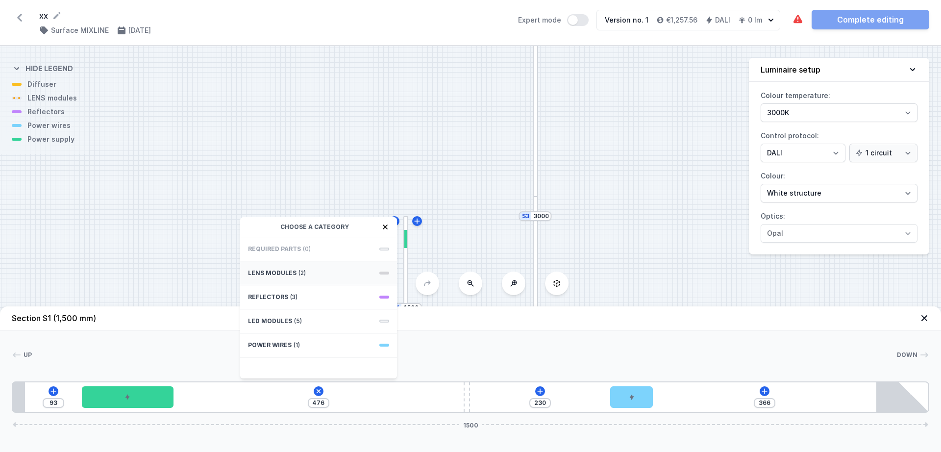
click at [294, 274] on div "LENS modules (2)" at bounding box center [318, 273] width 157 height 24
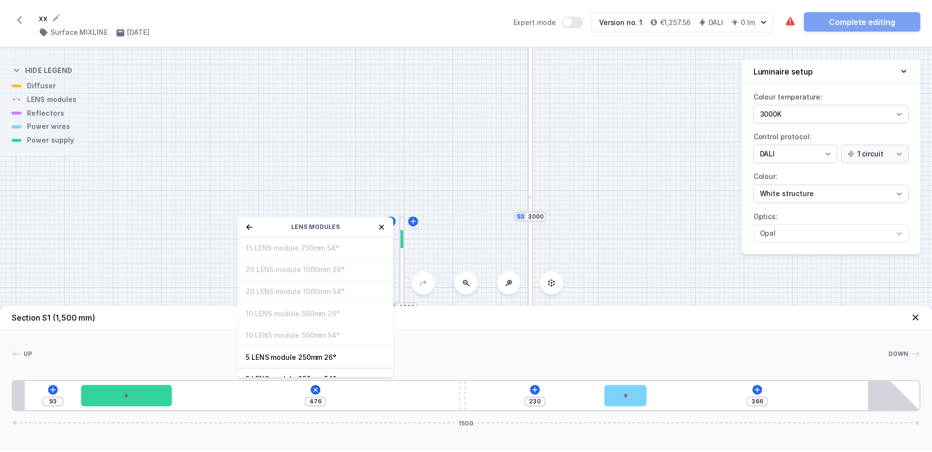
scroll to position [35, 0]
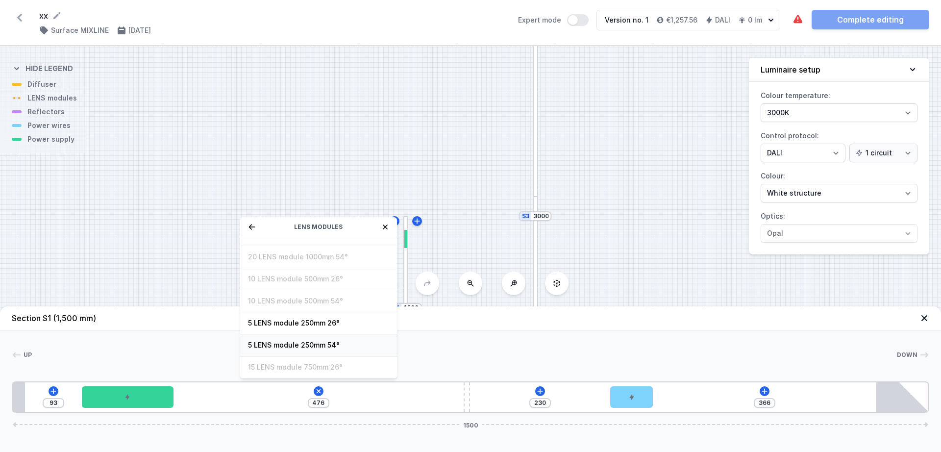
click at [335, 343] on span "5 LENS module 250mm 54°" at bounding box center [318, 345] width 141 height 10
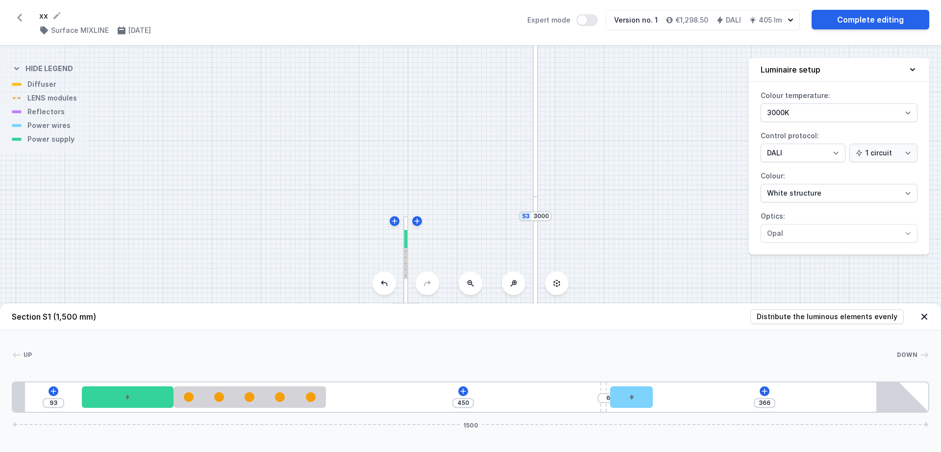
drag, startPoint x: 467, startPoint y: 396, endPoint x: 614, endPoint y: 374, distance: 148.2
click at [614, 374] on div "Up Down 1 2 3 4 5 6 93 450 6 366 1500 113 150 250 450 10 6 70 451 20 1395 85 15…" at bounding box center [470, 371] width 941 height 82
click at [462, 390] on icon at bounding box center [463, 391] width 8 height 8
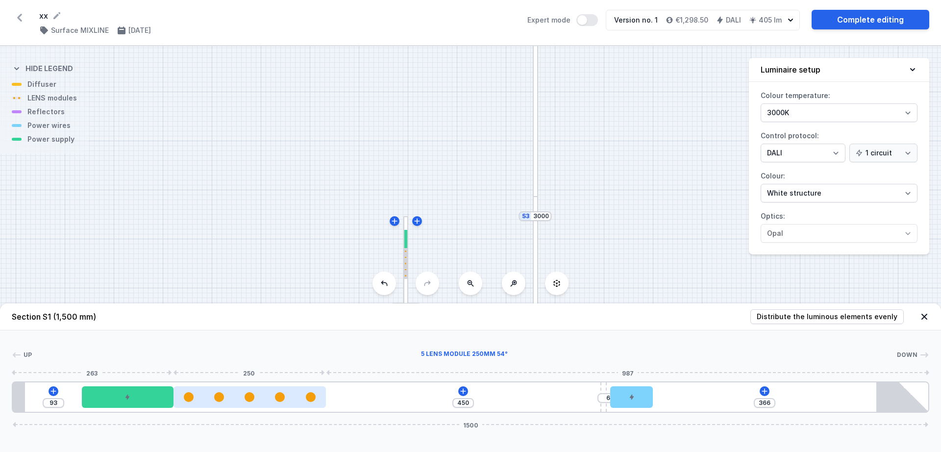
click at [264, 397] on div at bounding box center [249, 397] width 152 height 10
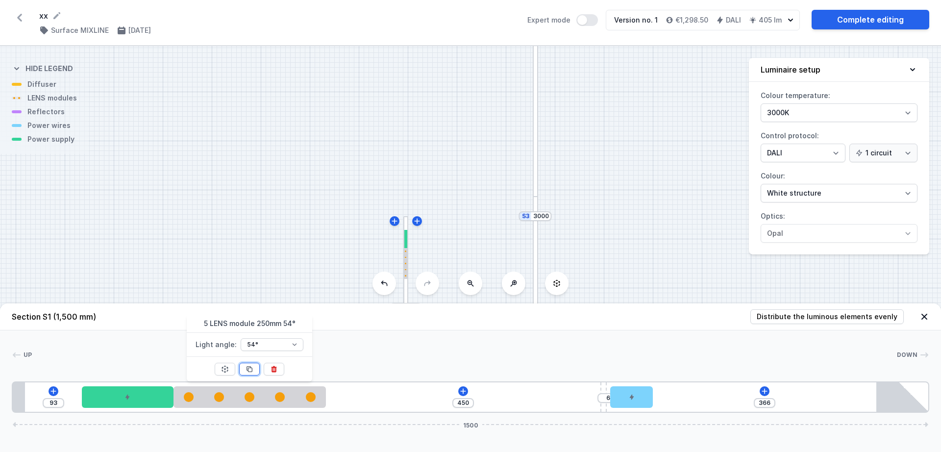
click at [246, 371] on icon at bounding box center [250, 369] width 8 height 8
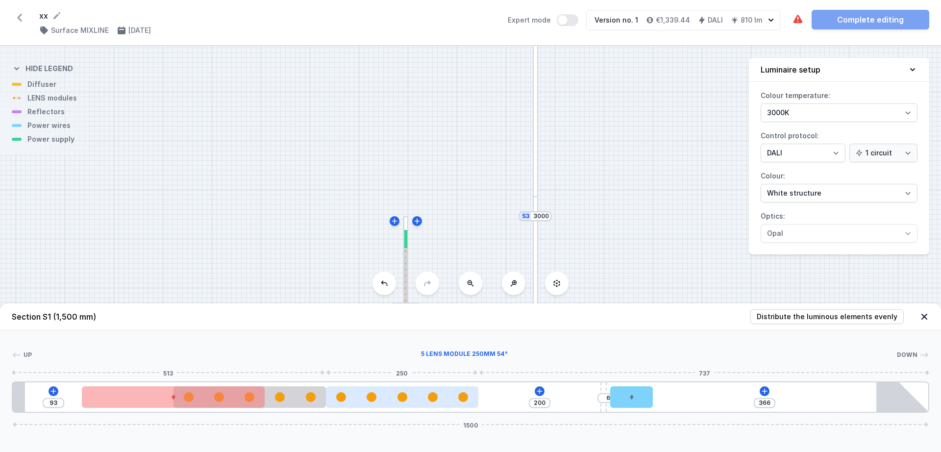
click at [347, 395] on div at bounding box center [402, 397] width 152 height 10
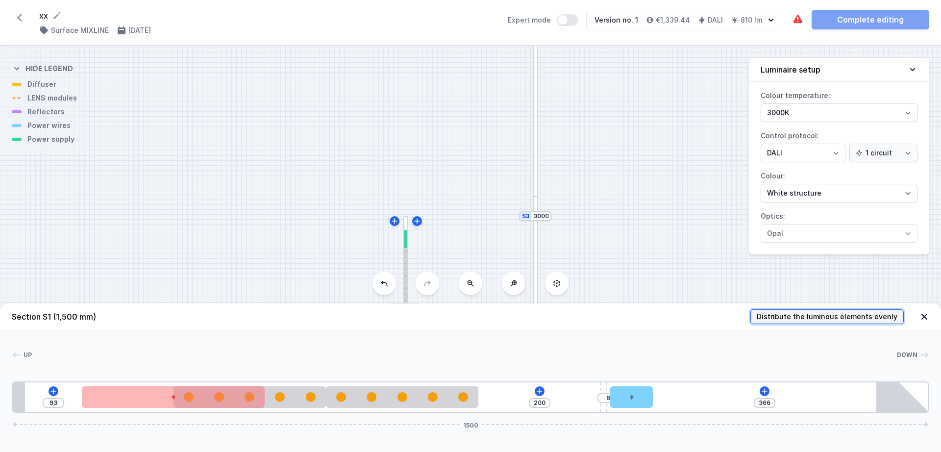
click at [868, 313] on span "Distribute the luminous elements evenly" at bounding box center [827, 317] width 141 height 10
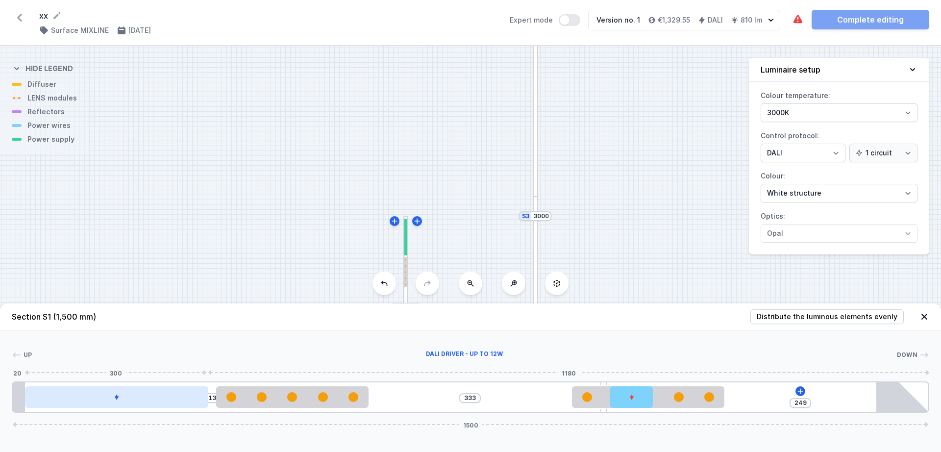
drag, startPoint x: 199, startPoint y: 395, endPoint x: 148, endPoint y: 401, distance: 50.8
click at [148, 401] on div at bounding box center [116, 397] width 183 height 22
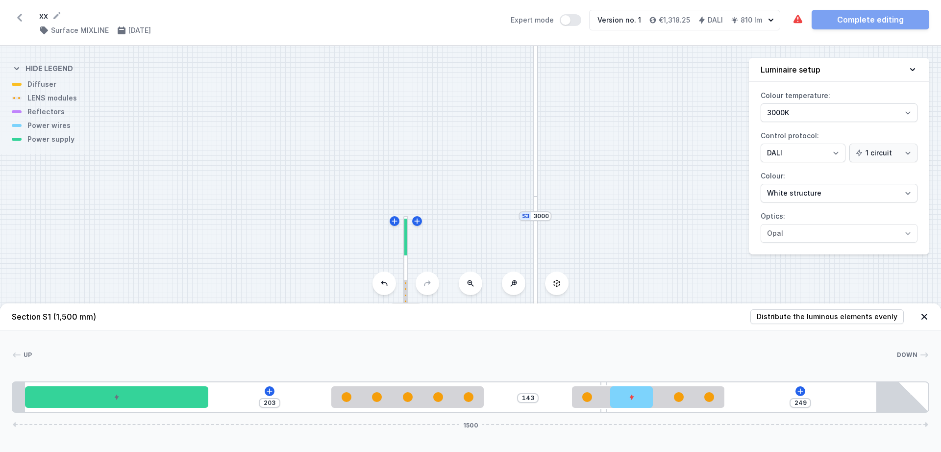
drag, startPoint x: 239, startPoint y: 404, endPoint x: 354, endPoint y: 363, distance: 122.3
click at [354, 363] on div "Up Down 1 2 3 4 5 3 6 203 143 249 1500 20 300 202 250 191 10 6 70 250 334 20 13…" at bounding box center [470, 371] width 941 height 82
click at [358, 408] on div "203 143 249 1500" at bounding box center [470, 396] width 917 height 31
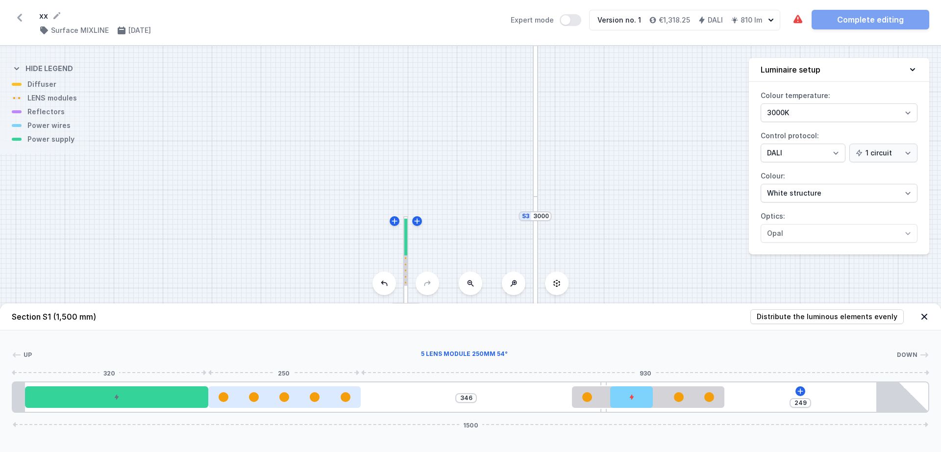
drag, startPoint x: 360, startPoint y: 400, endPoint x: 262, endPoint y: 407, distance: 98.7
click at [262, 407] on div at bounding box center [284, 397] width 152 height 22
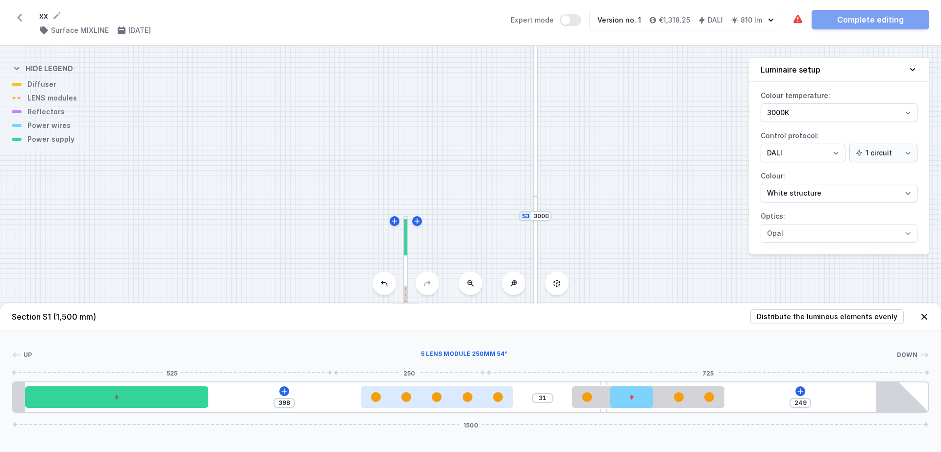
drag, startPoint x: 262, startPoint y: 407, endPoint x: 513, endPoint y: 401, distance: 251.0
click at [513, 401] on div at bounding box center [437, 397] width 152 height 22
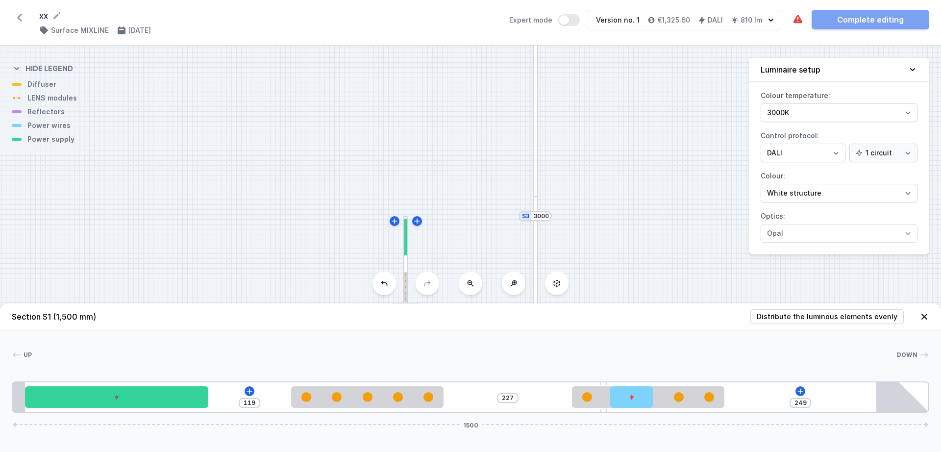
drag, startPoint x: 451, startPoint y: 401, endPoint x: 279, endPoint y: 403, distance: 171.5
click at [279, 403] on div "119 227 249 1500" at bounding box center [470, 396] width 917 height 31
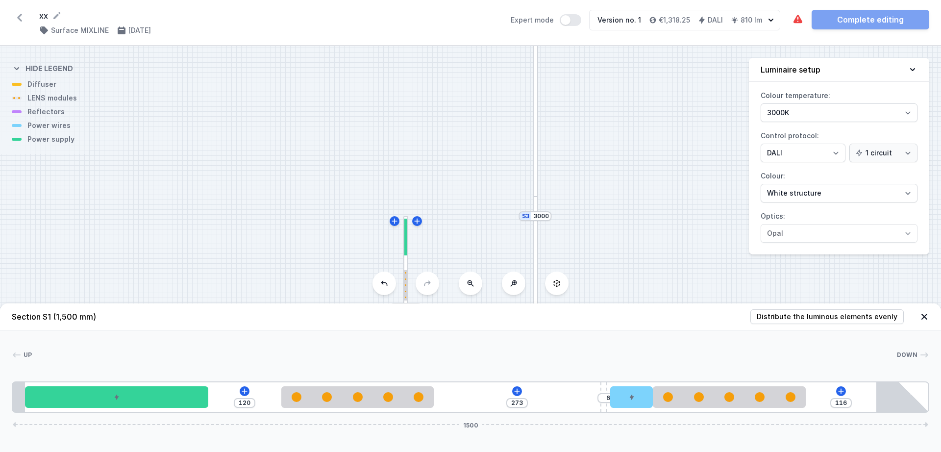
drag, startPoint x: 585, startPoint y: 397, endPoint x: 704, endPoint y: 382, distance: 120.5
click at [704, 382] on div "120 273 6 116 1500" at bounding box center [470, 396] width 917 height 31
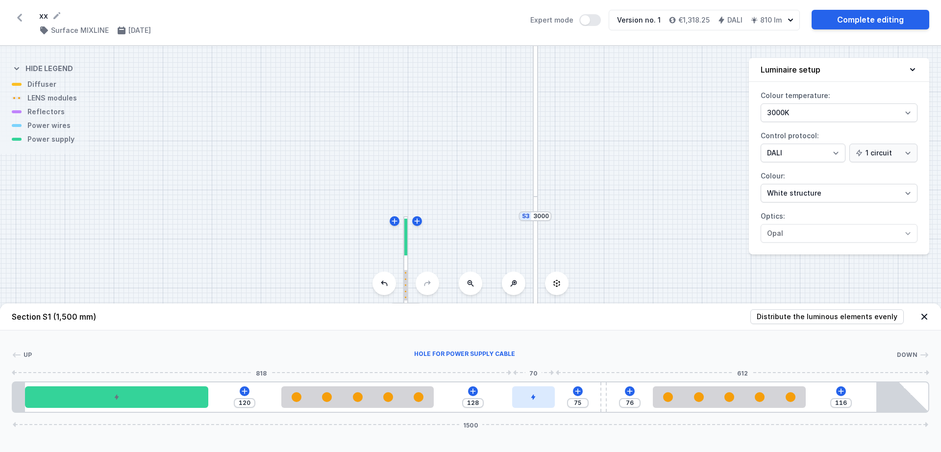
drag, startPoint x: 635, startPoint y: 396, endPoint x: 543, endPoint y: 406, distance: 92.7
click at [543, 406] on div at bounding box center [533, 397] width 43 height 22
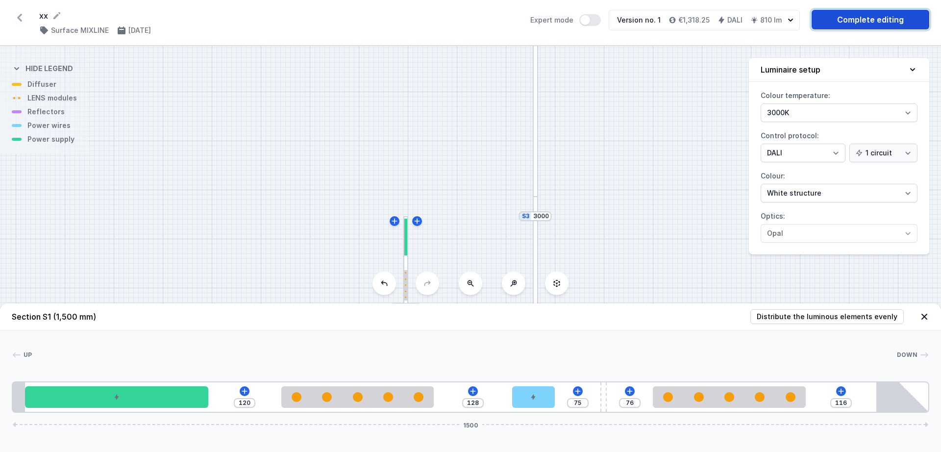
click at [838, 16] on link "Complete editing" at bounding box center [871, 20] width 118 height 20
